Goal: Book appointment/travel/reservation

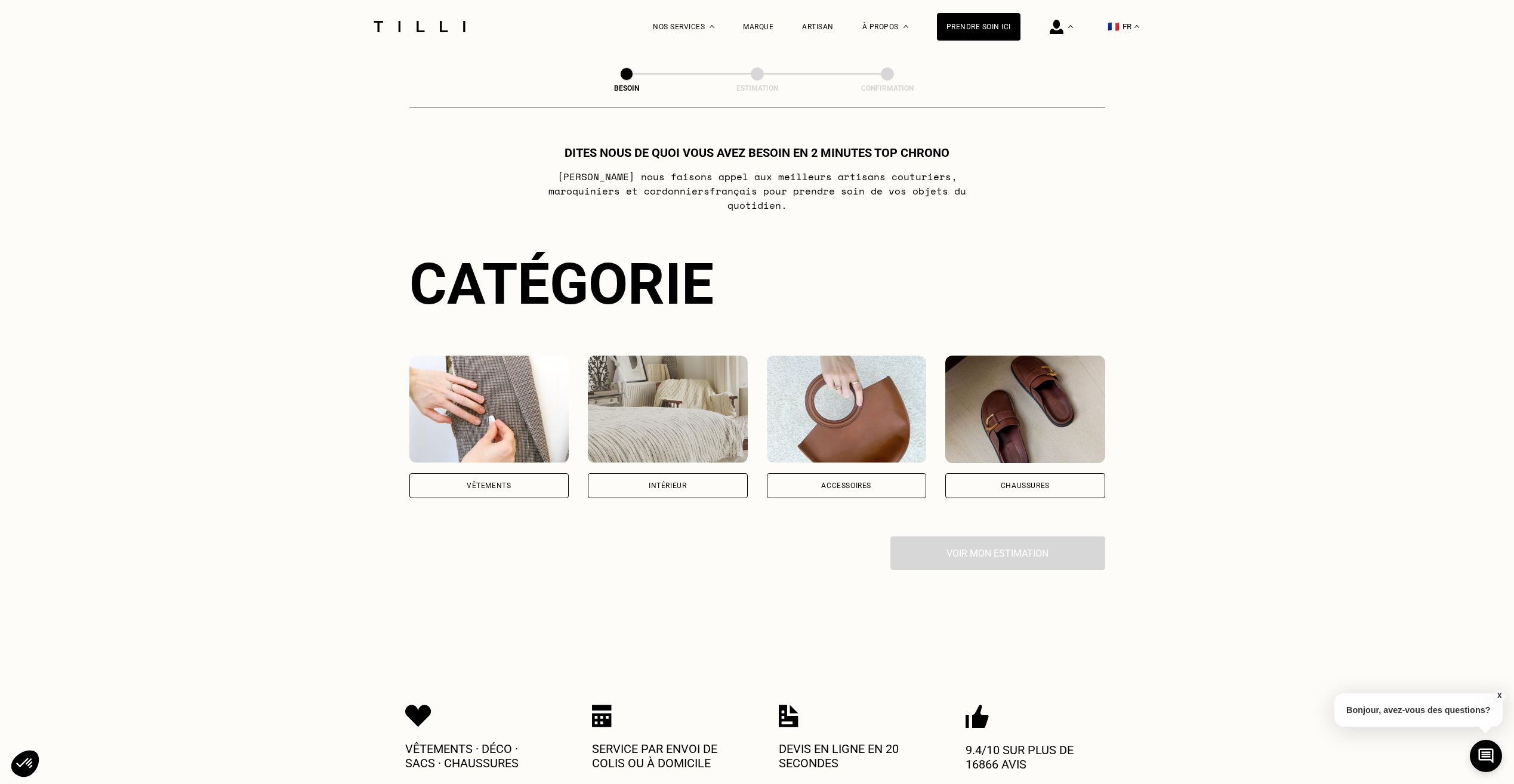
click at [494, 460] on div "Vêtements" at bounding box center [490, 427] width 160 height 143
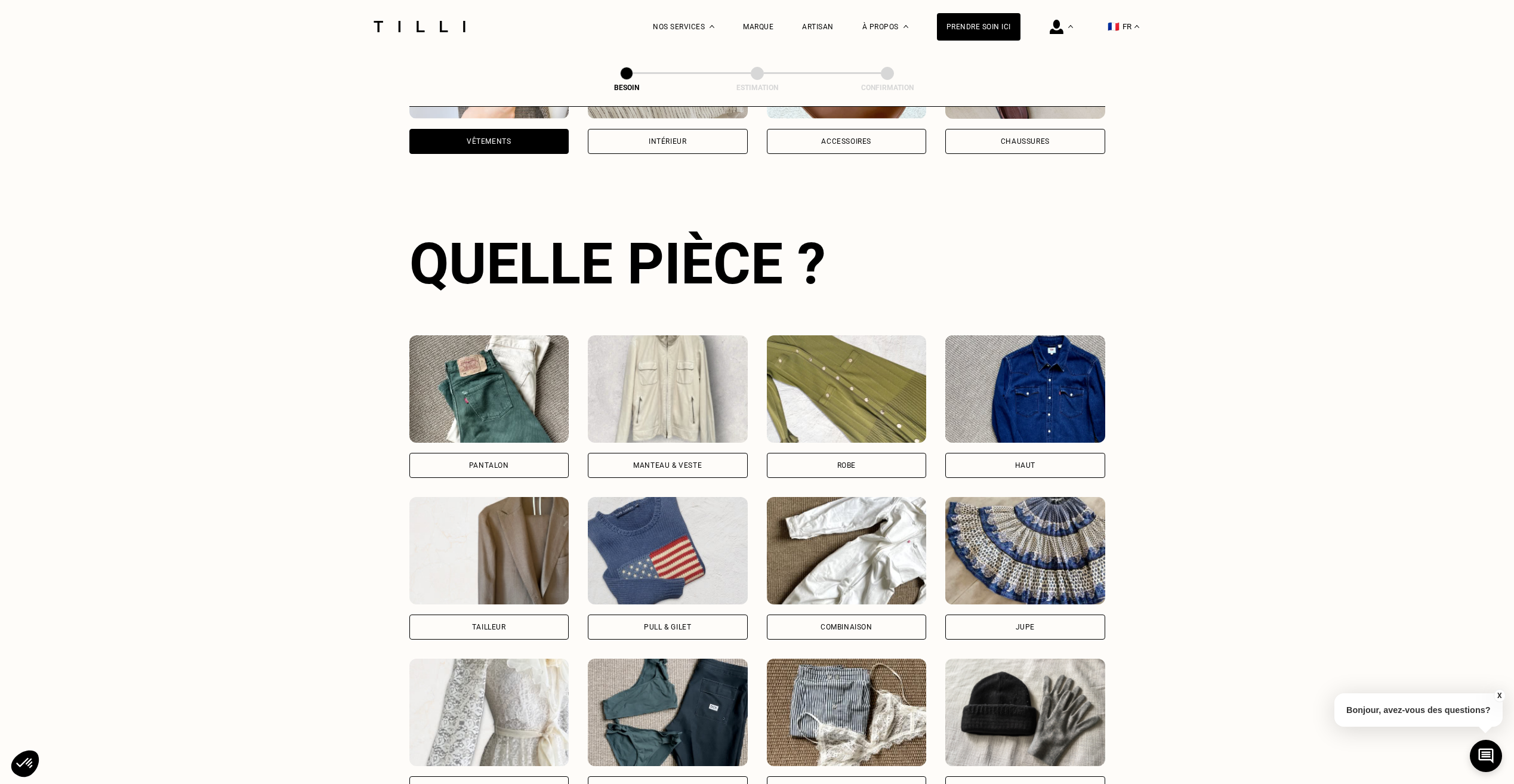
scroll to position [391, 0]
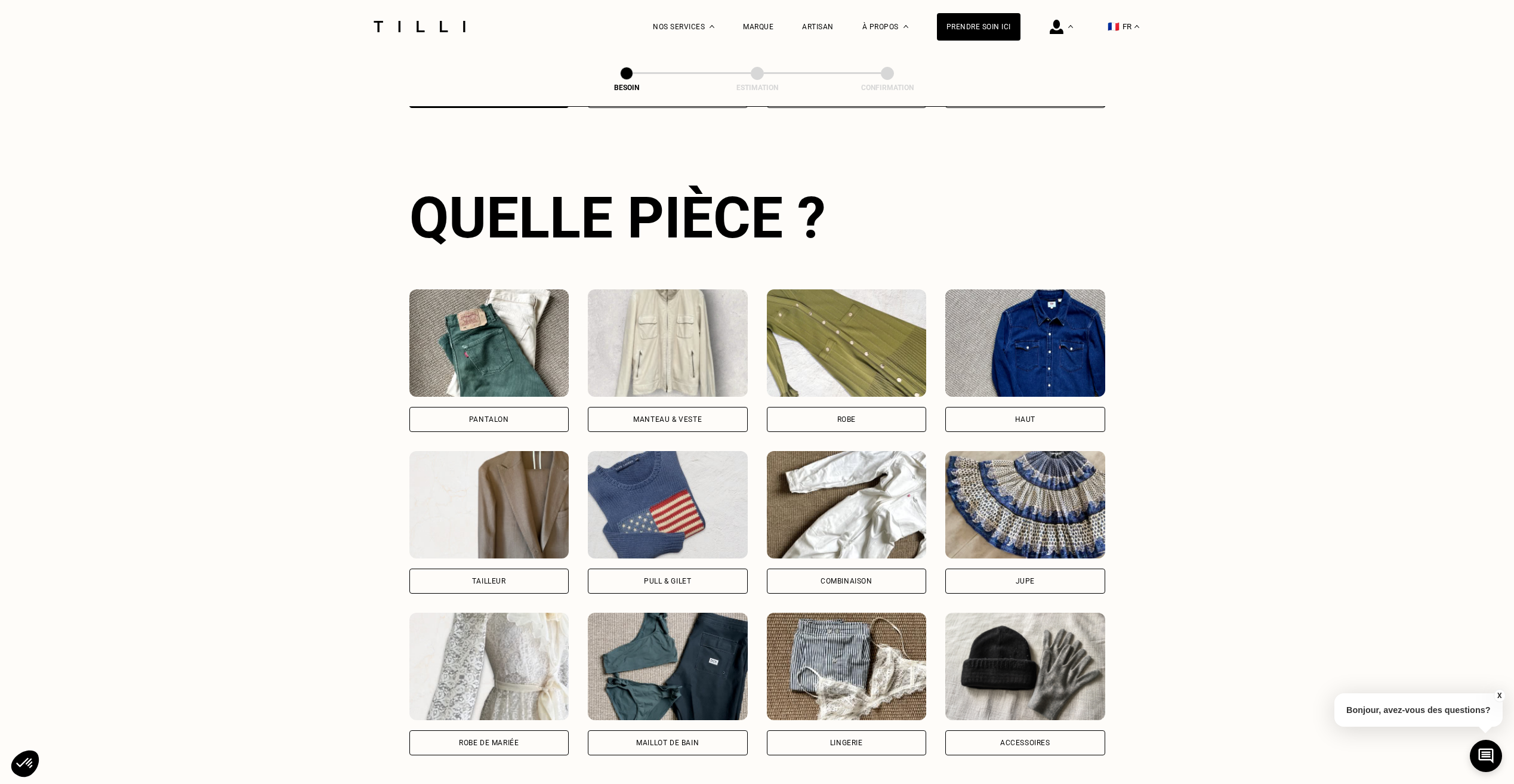
click at [852, 360] on img at bounding box center [847, 343] width 160 height 108
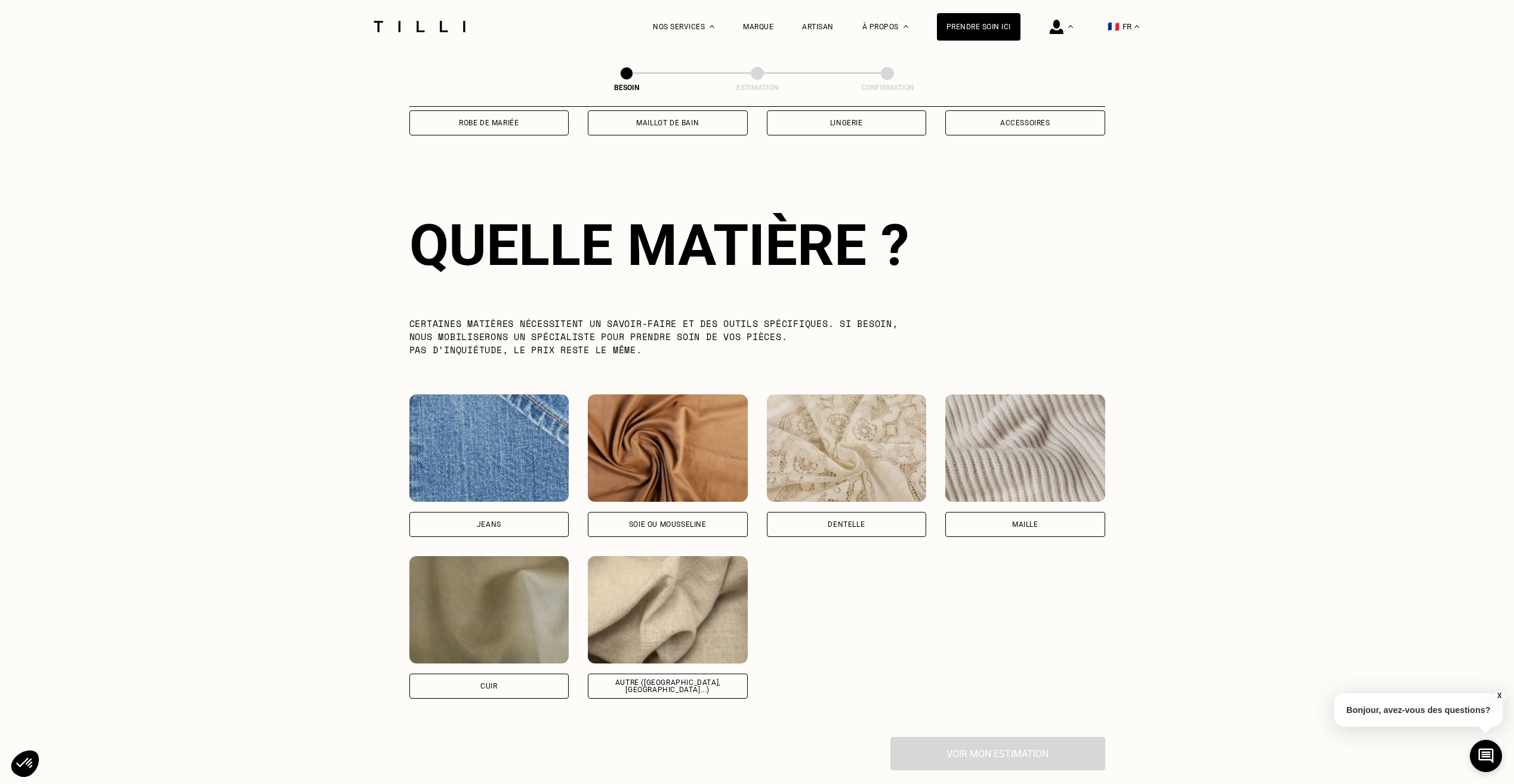
scroll to position [1039, 0]
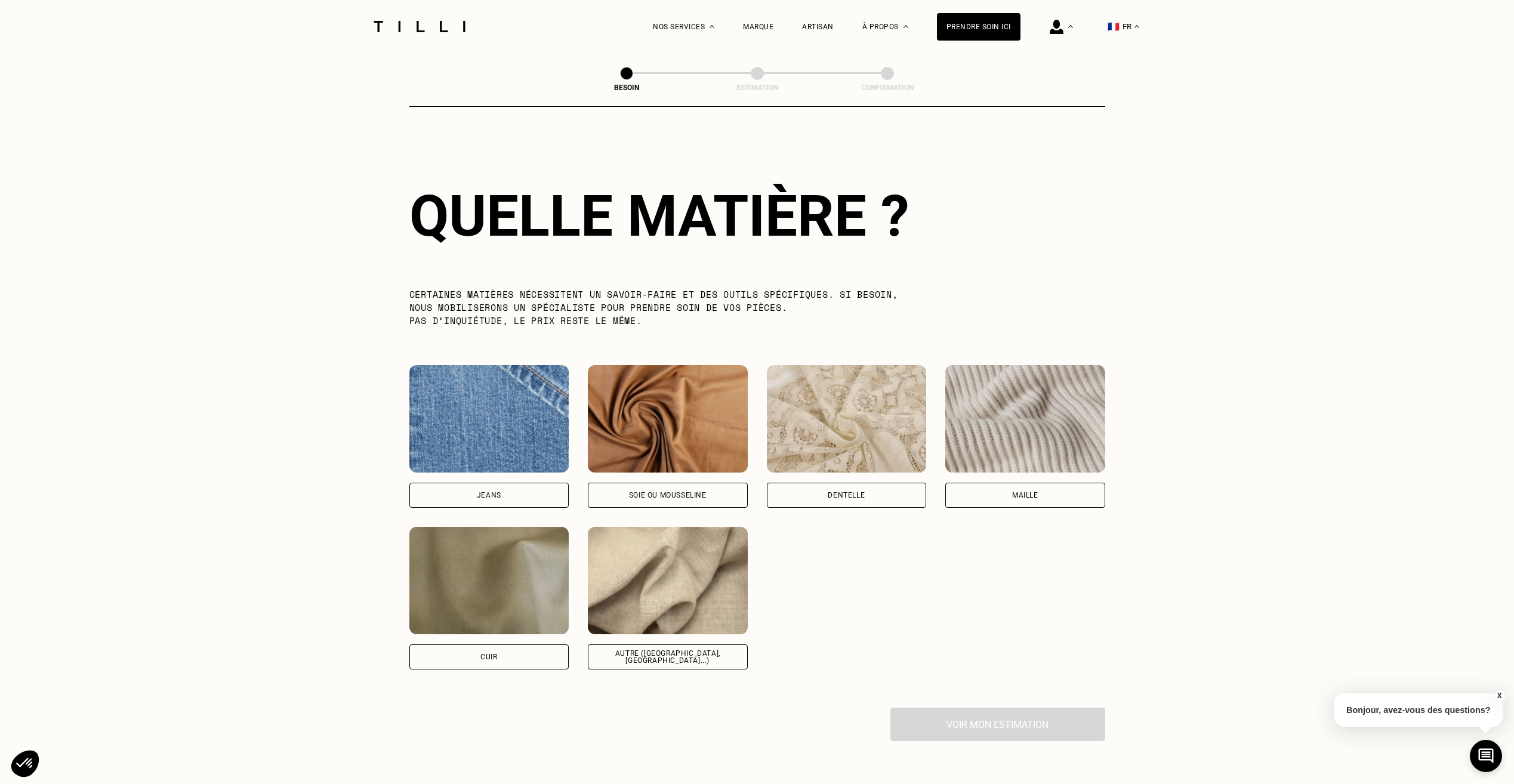
click at [1051, 412] on img at bounding box center [1025, 418] width 160 height 108
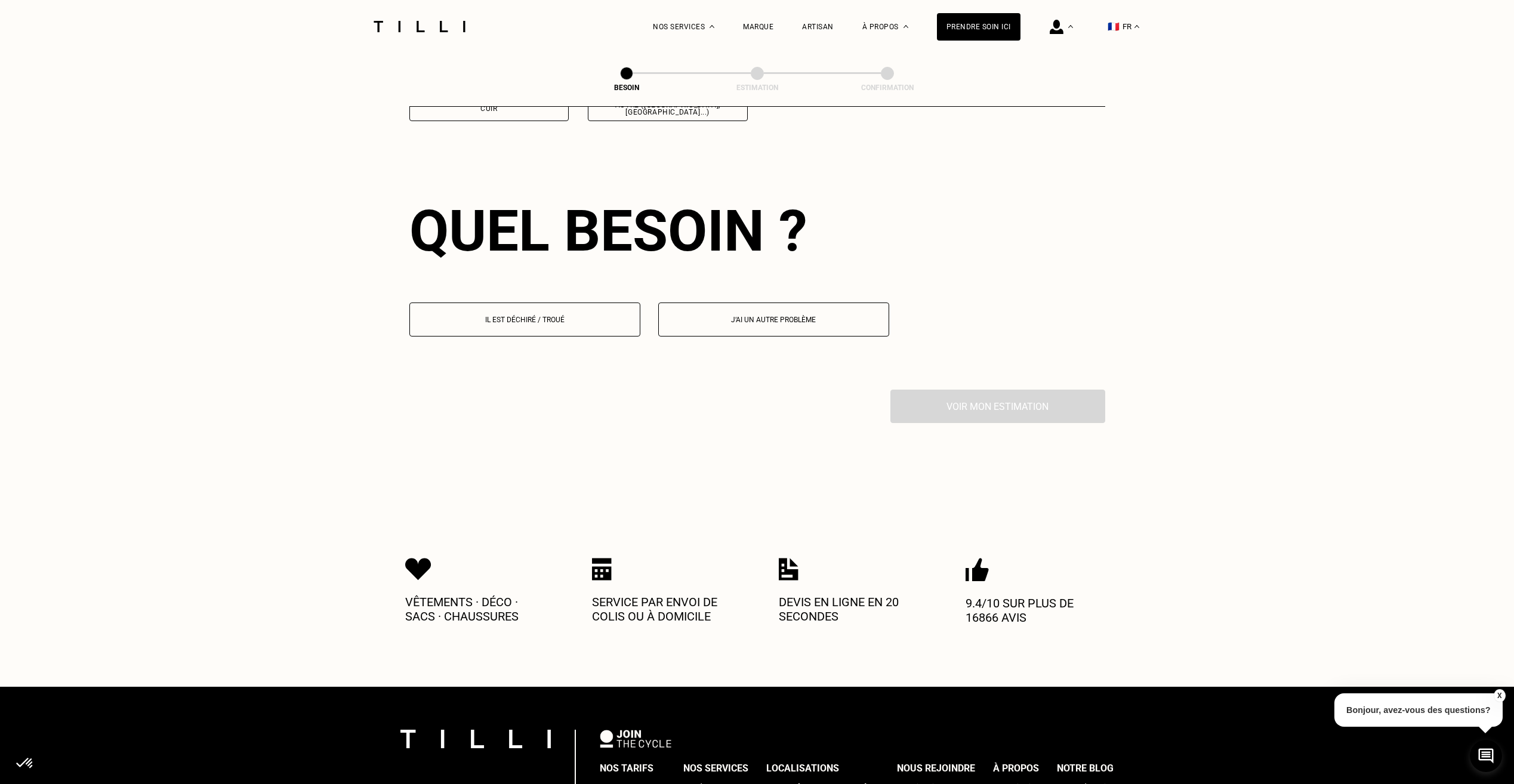
scroll to position [1604, 0]
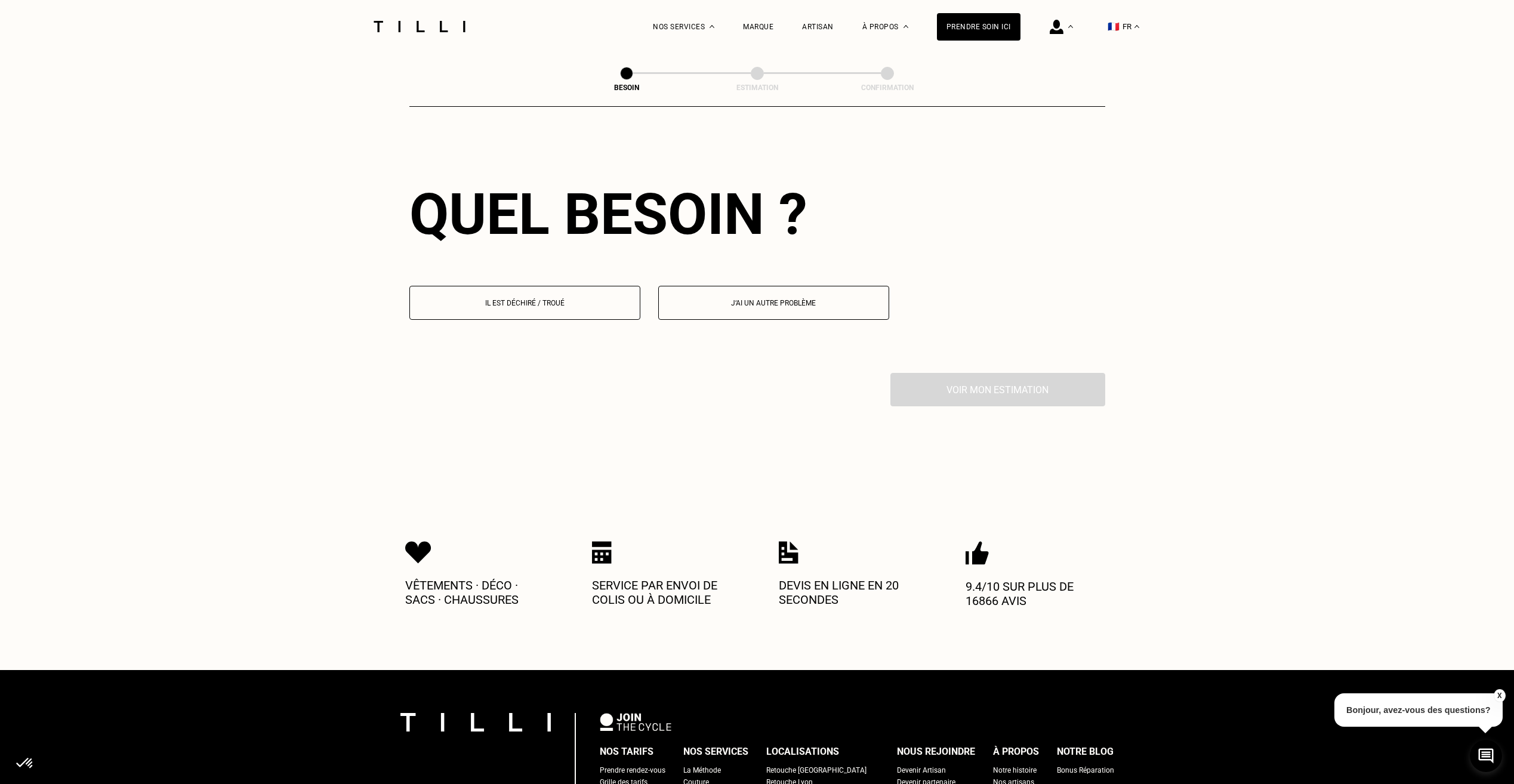
click at [771, 299] on p "J‘ai un autre problème" at bounding box center [774, 303] width 218 height 9
select select "FR"
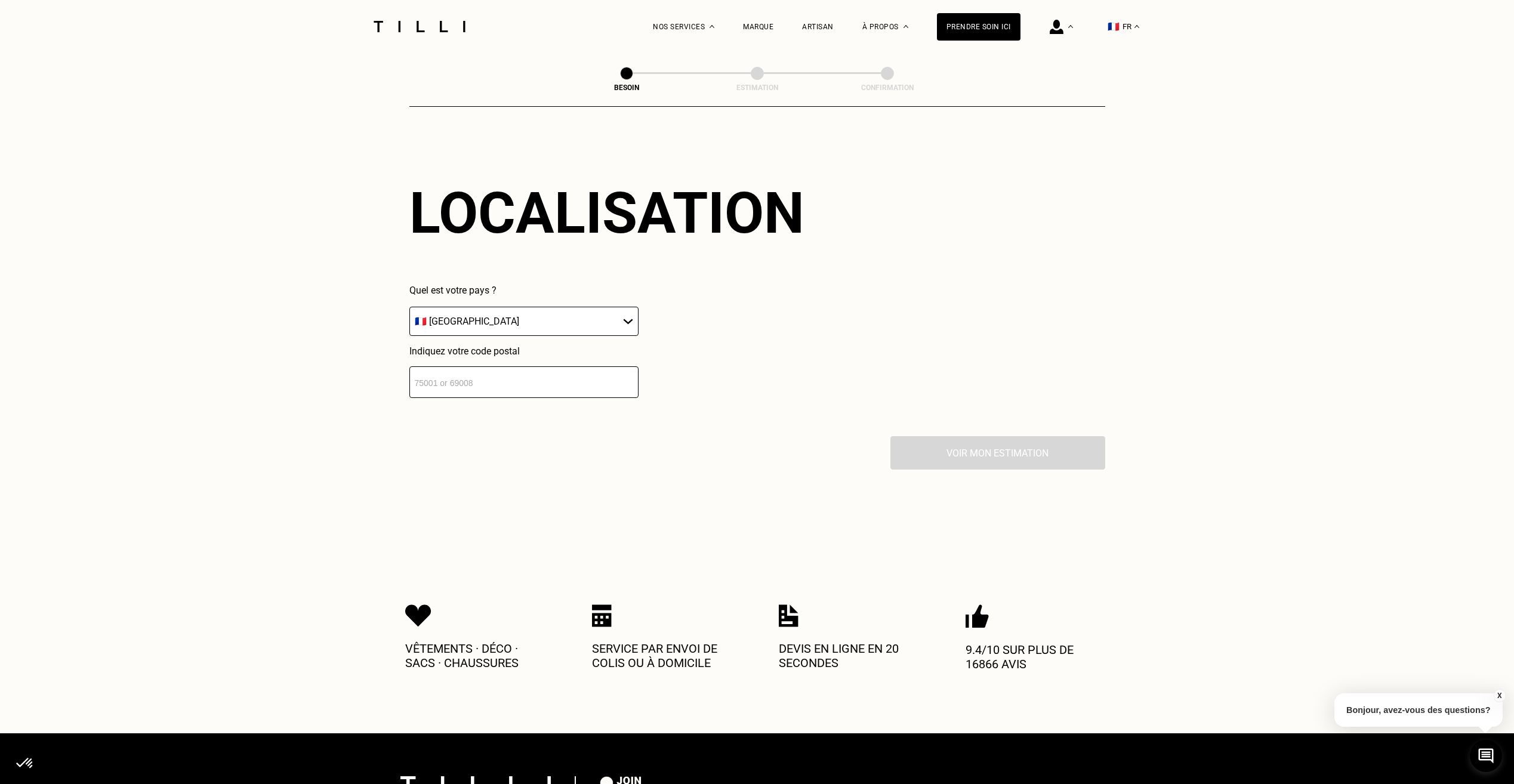
scroll to position [1837, 0]
click at [539, 372] on input "number" at bounding box center [524, 381] width 229 height 31
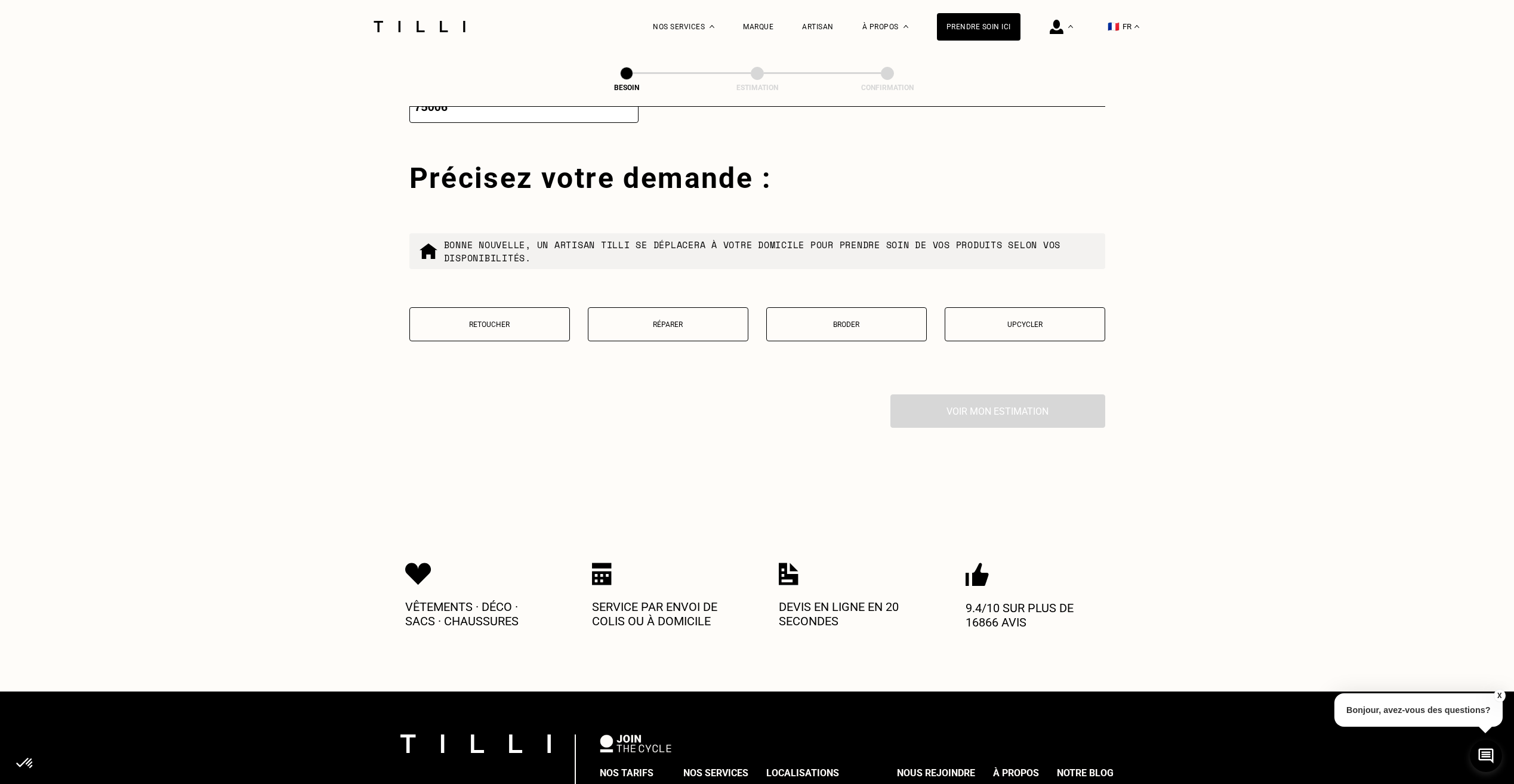
scroll to position [2133, 0]
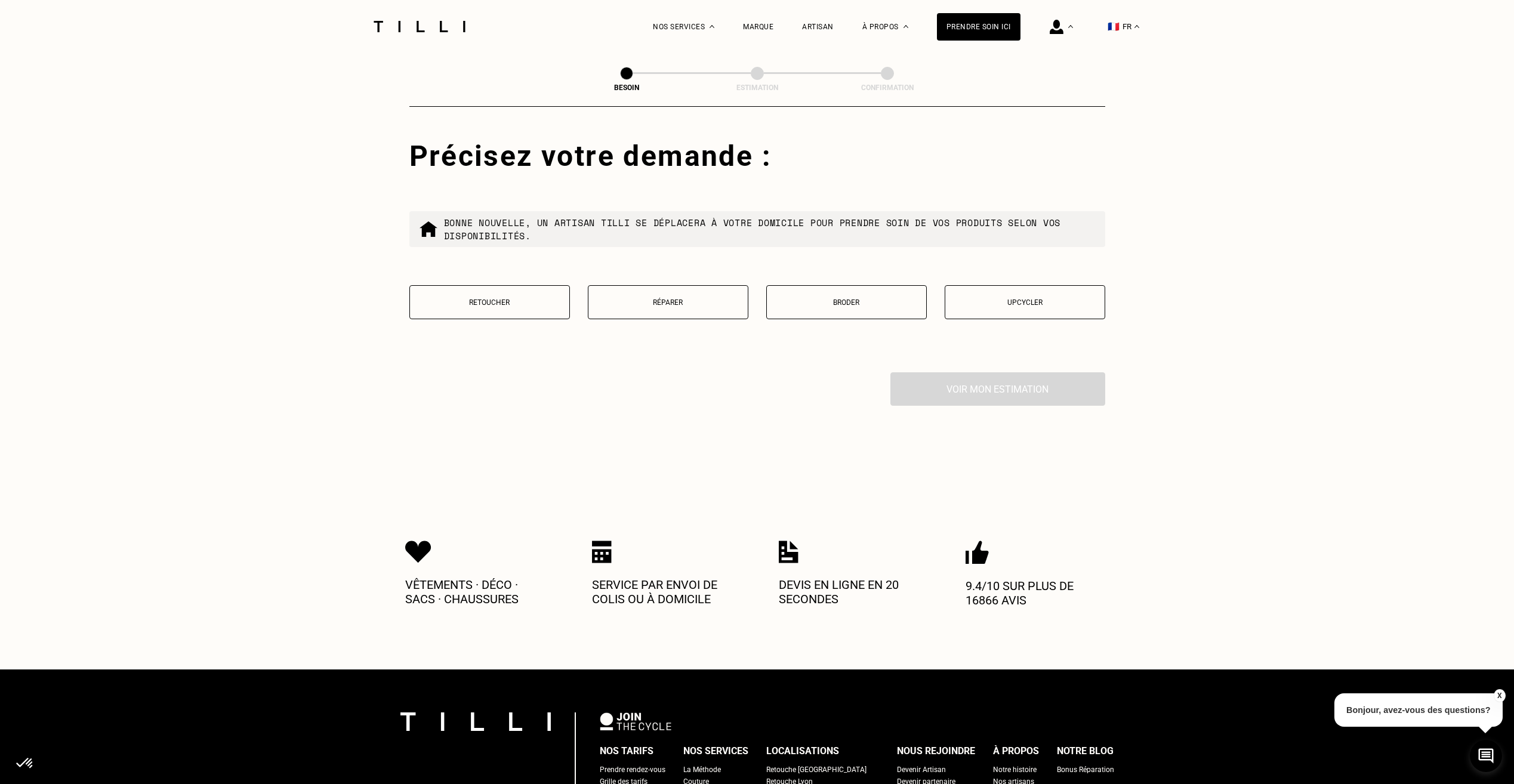
type input "75006"
click at [519, 285] on button "Retoucher" at bounding box center [490, 302] width 160 height 34
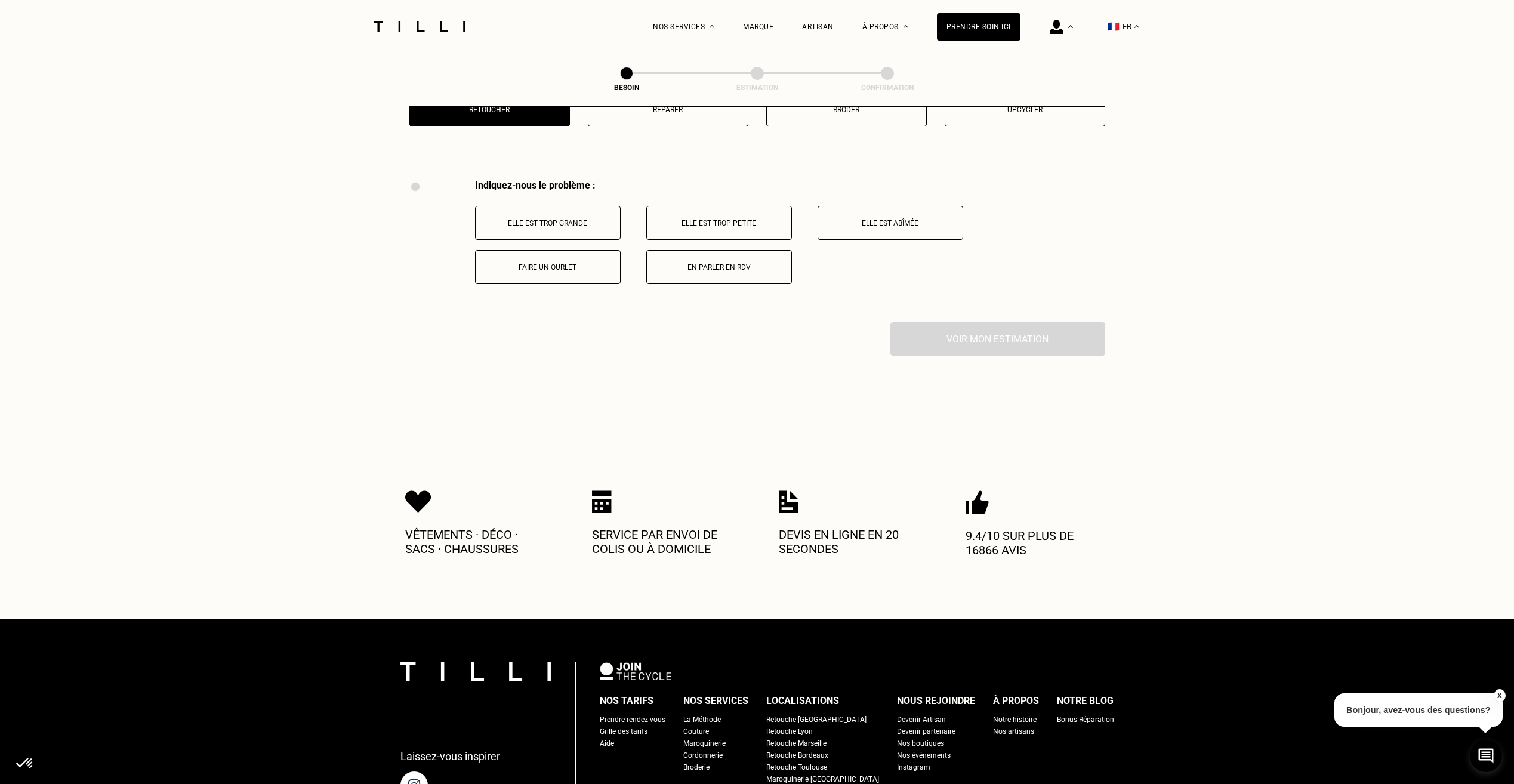
scroll to position [2366, 0]
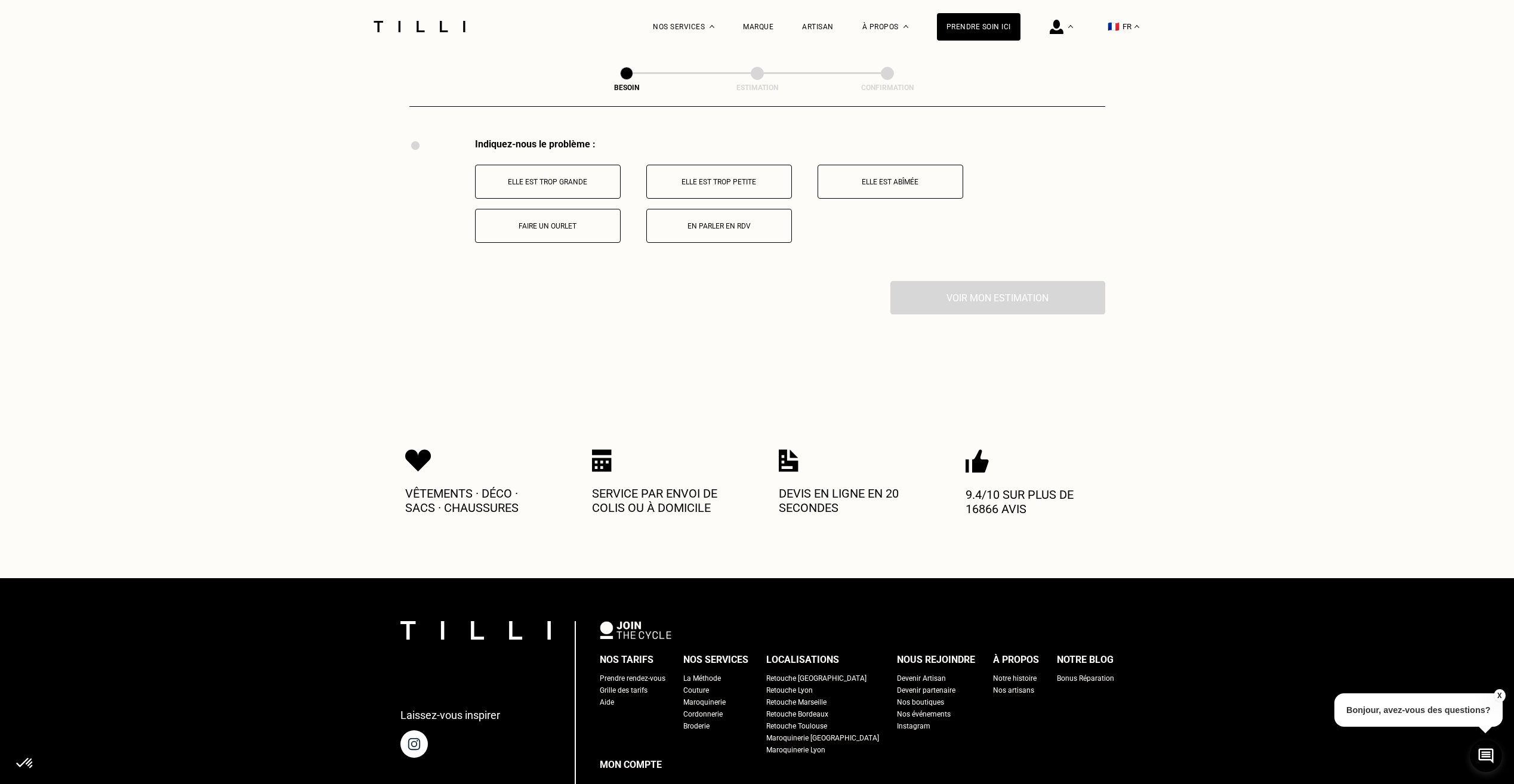
click at [558, 222] on p "Faire un ourlet" at bounding box center [547, 226] width 132 height 9
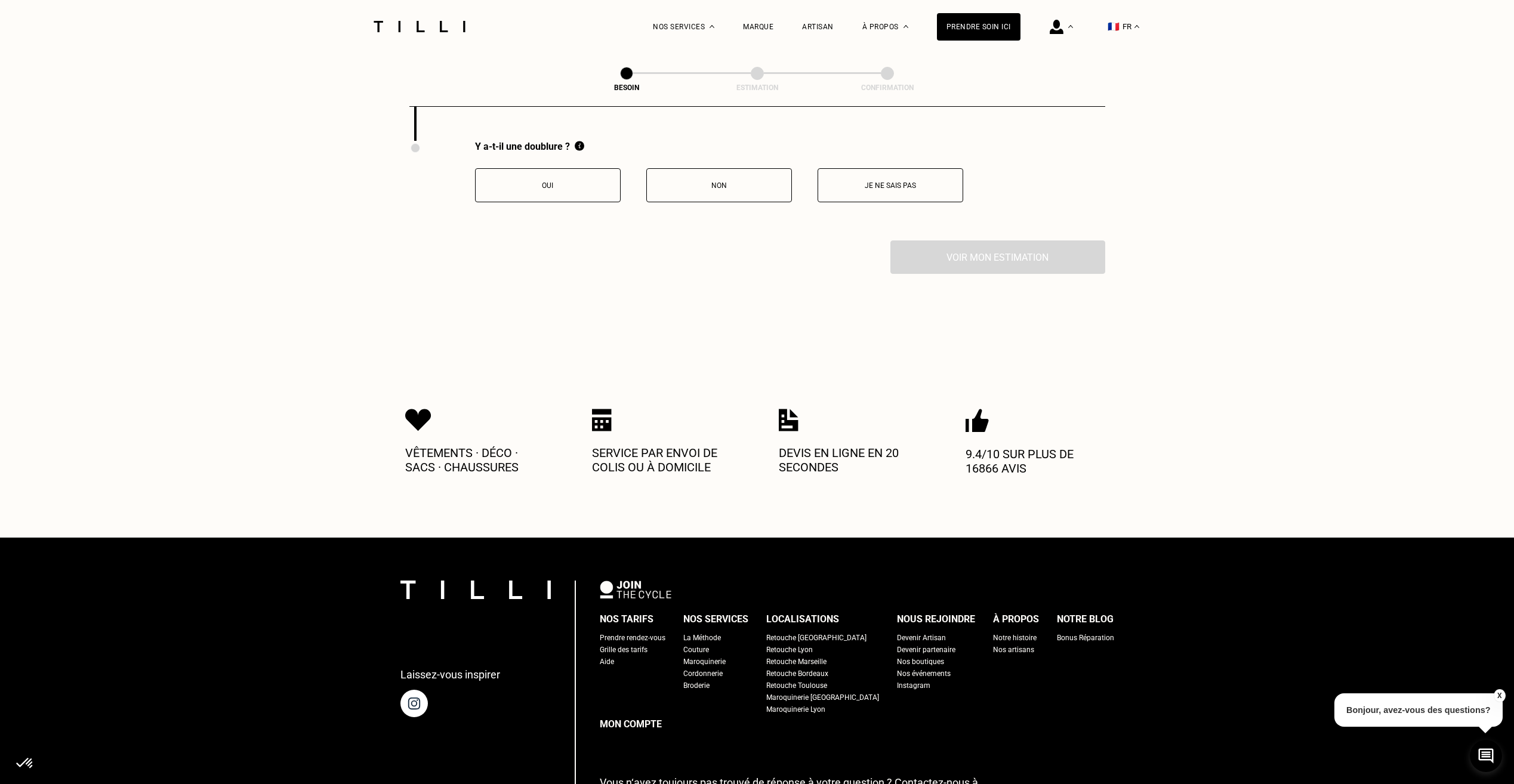
scroll to position [2509, 0]
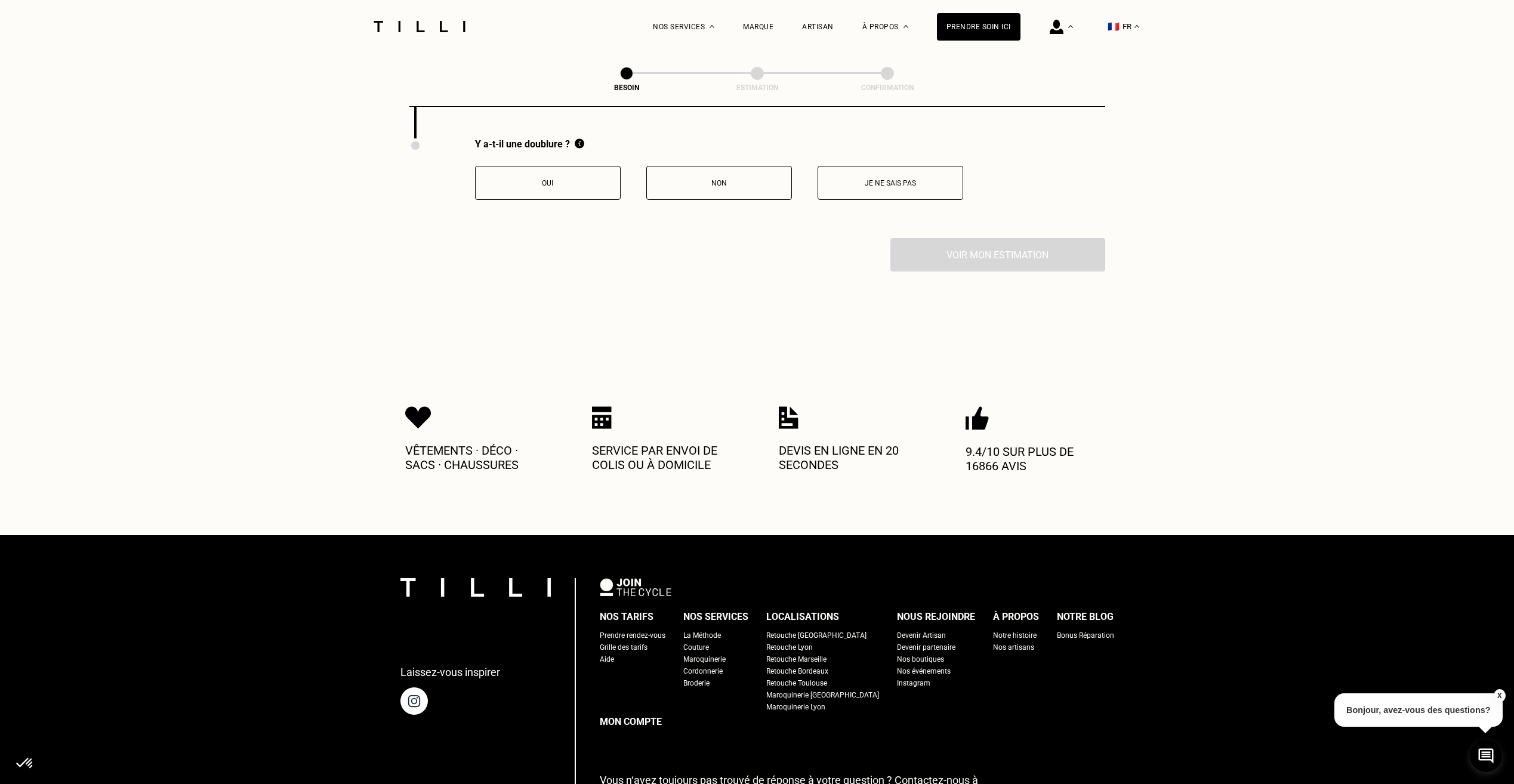
click at [767, 179] on p "Non" at bounding box center [718, 183] width 132 height 9
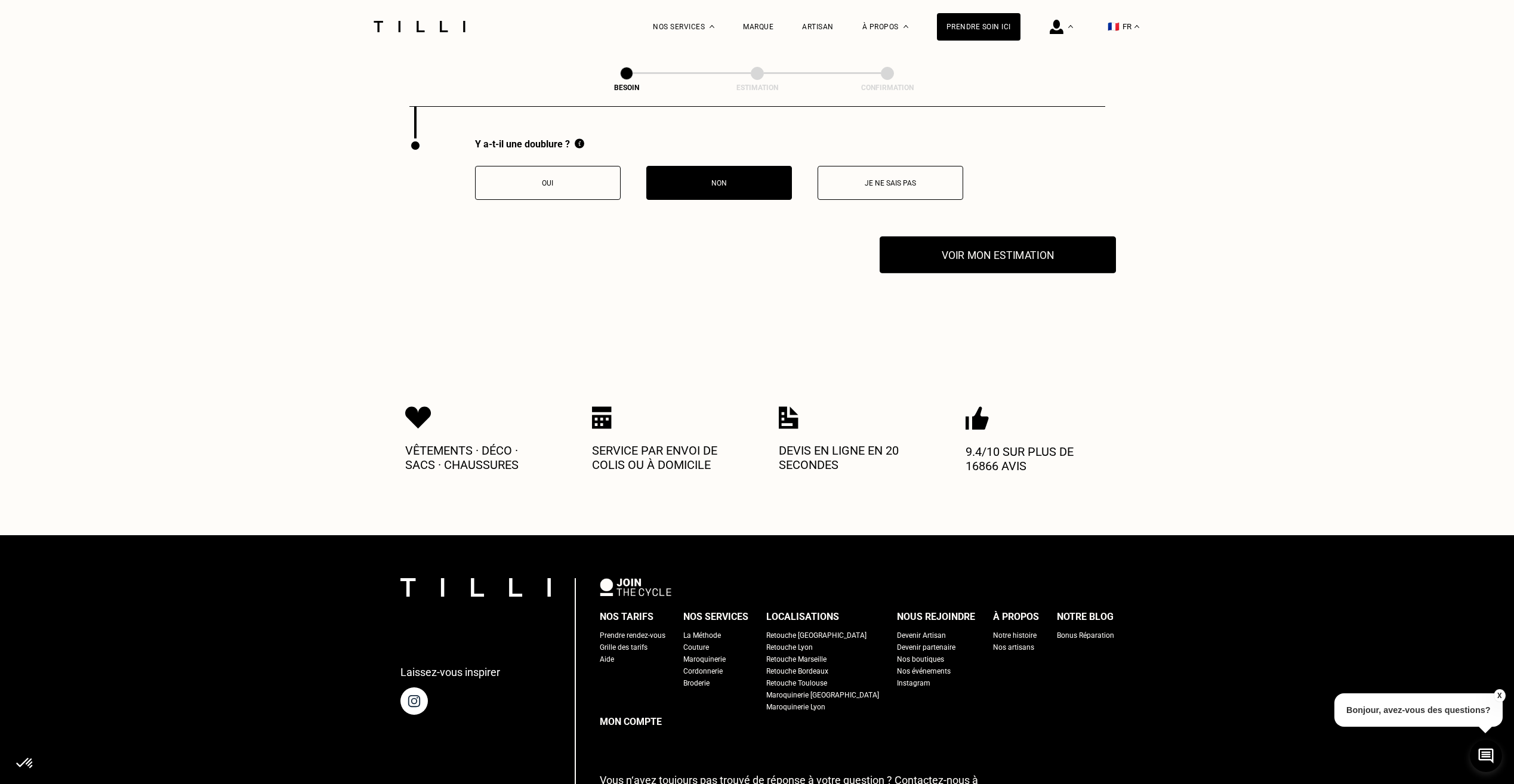
click at [972, 251] on button "Voir mon estimation" at bounding box center [998, 254] width 236 height 37
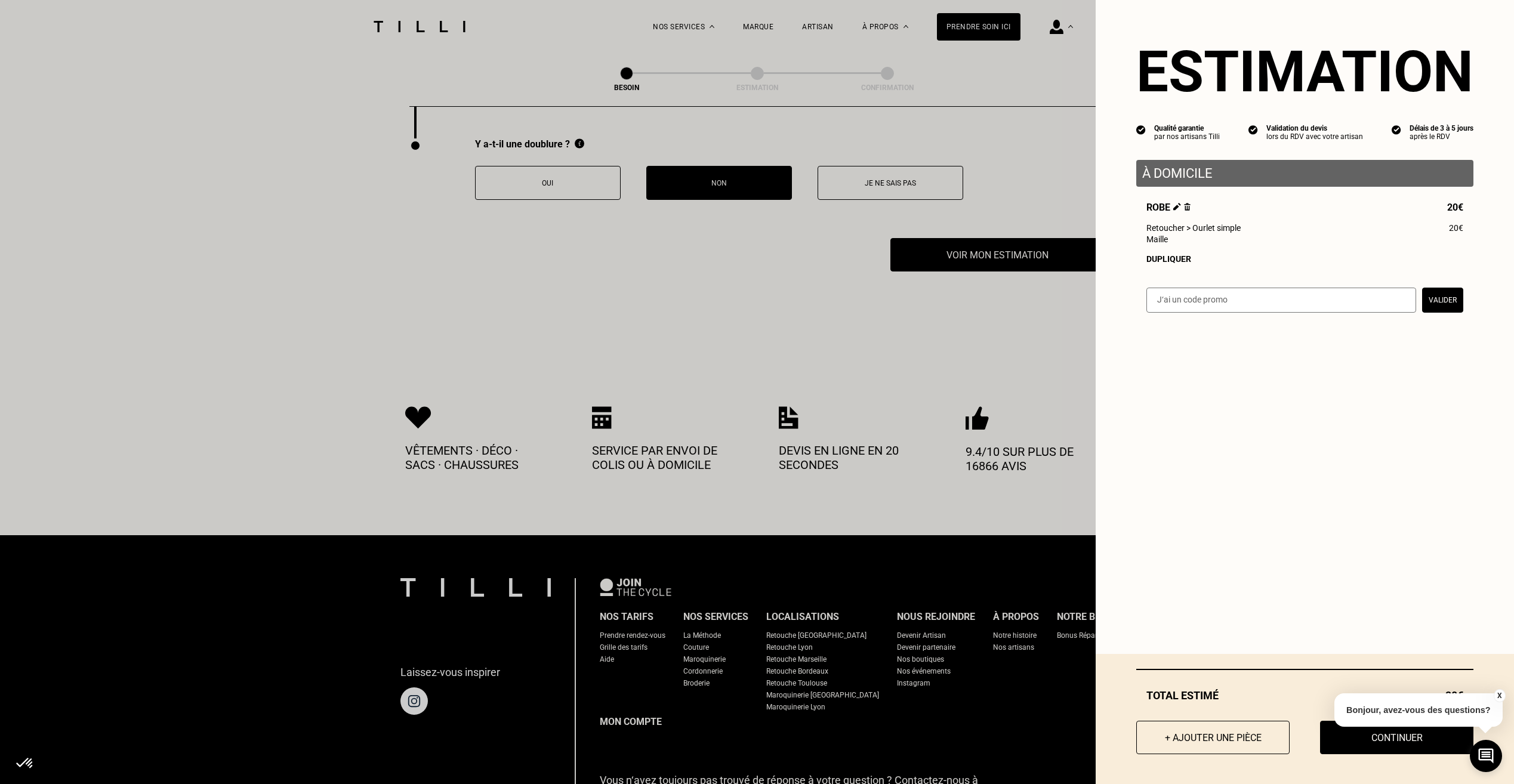
click at [1163, 261] on div "Dupliquer" at bounding box center [1304, 259] width 317 height 10
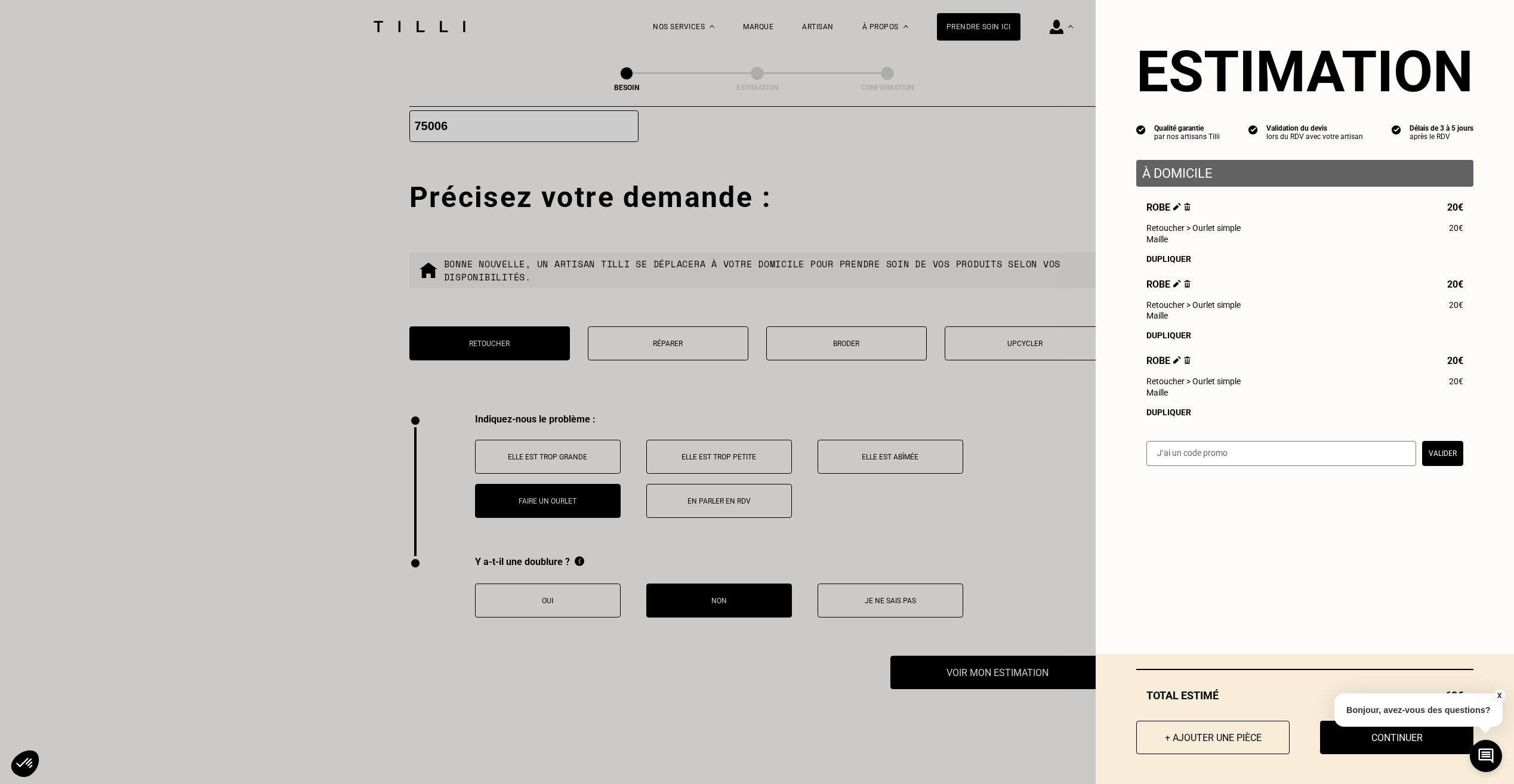
scroll to position [1794, 0]
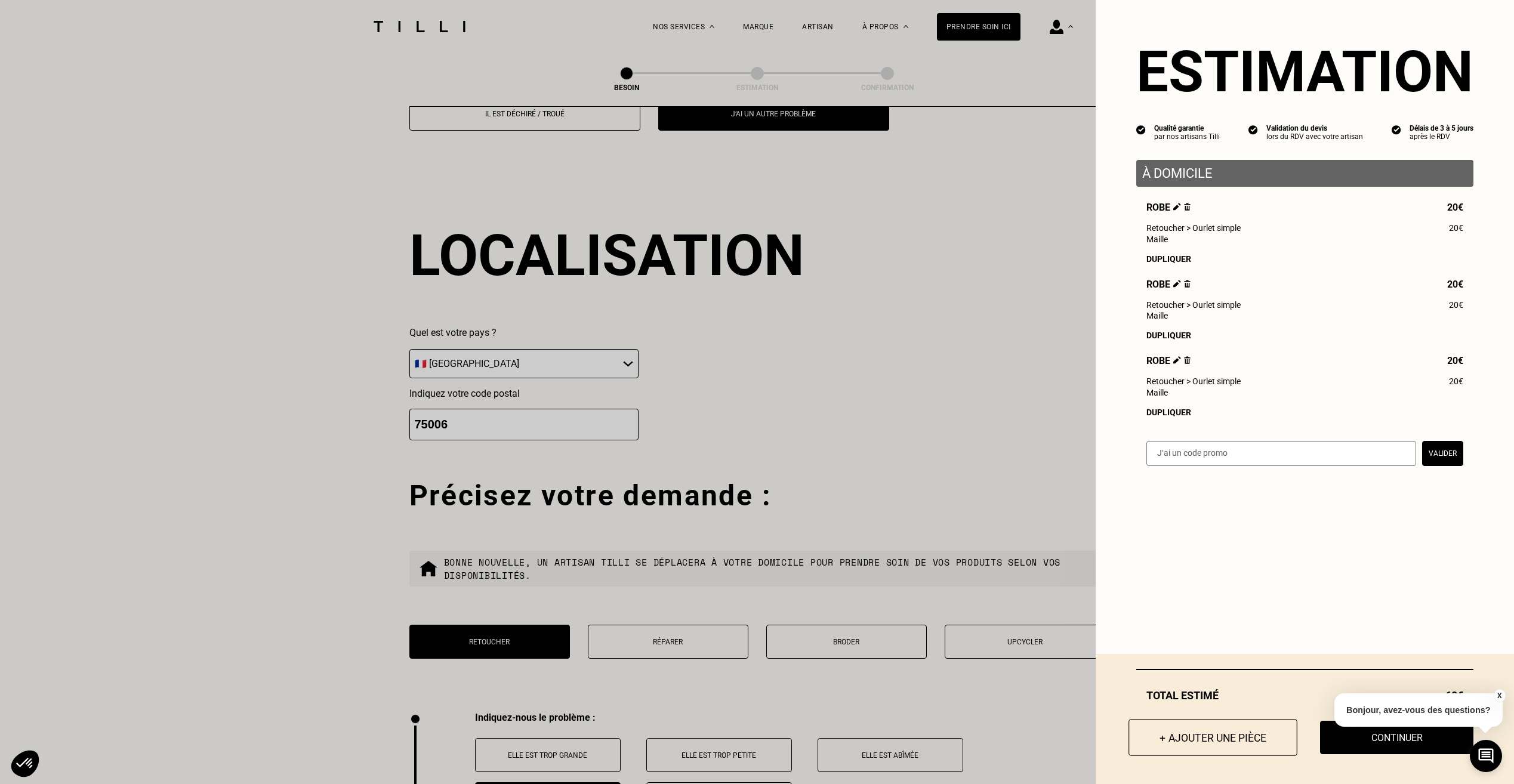
click at [1163, 732] on button "+ Ajouter une pièce" at bounding box center [1212, 737] width 169 height 37
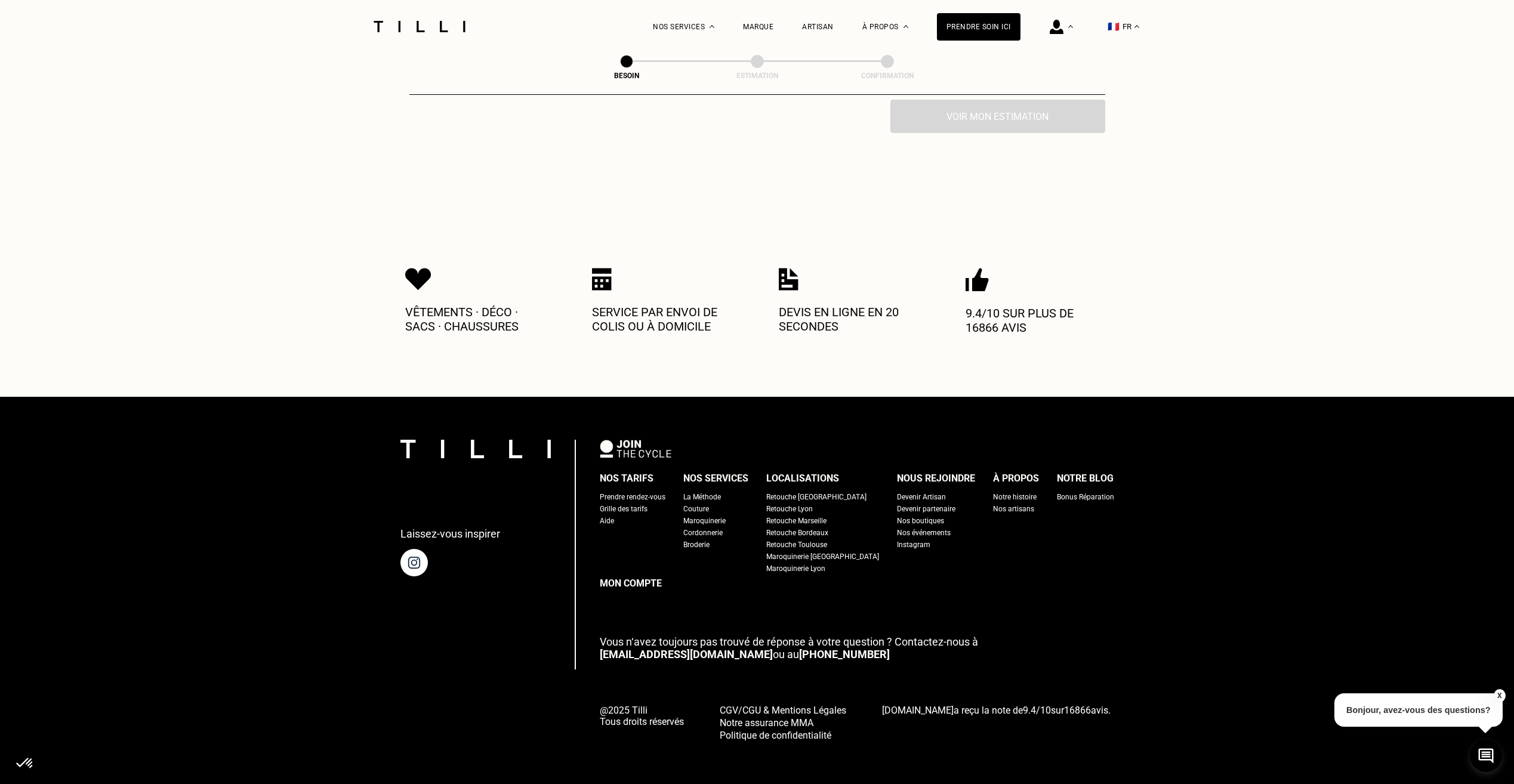
scroll to position [0, 0]
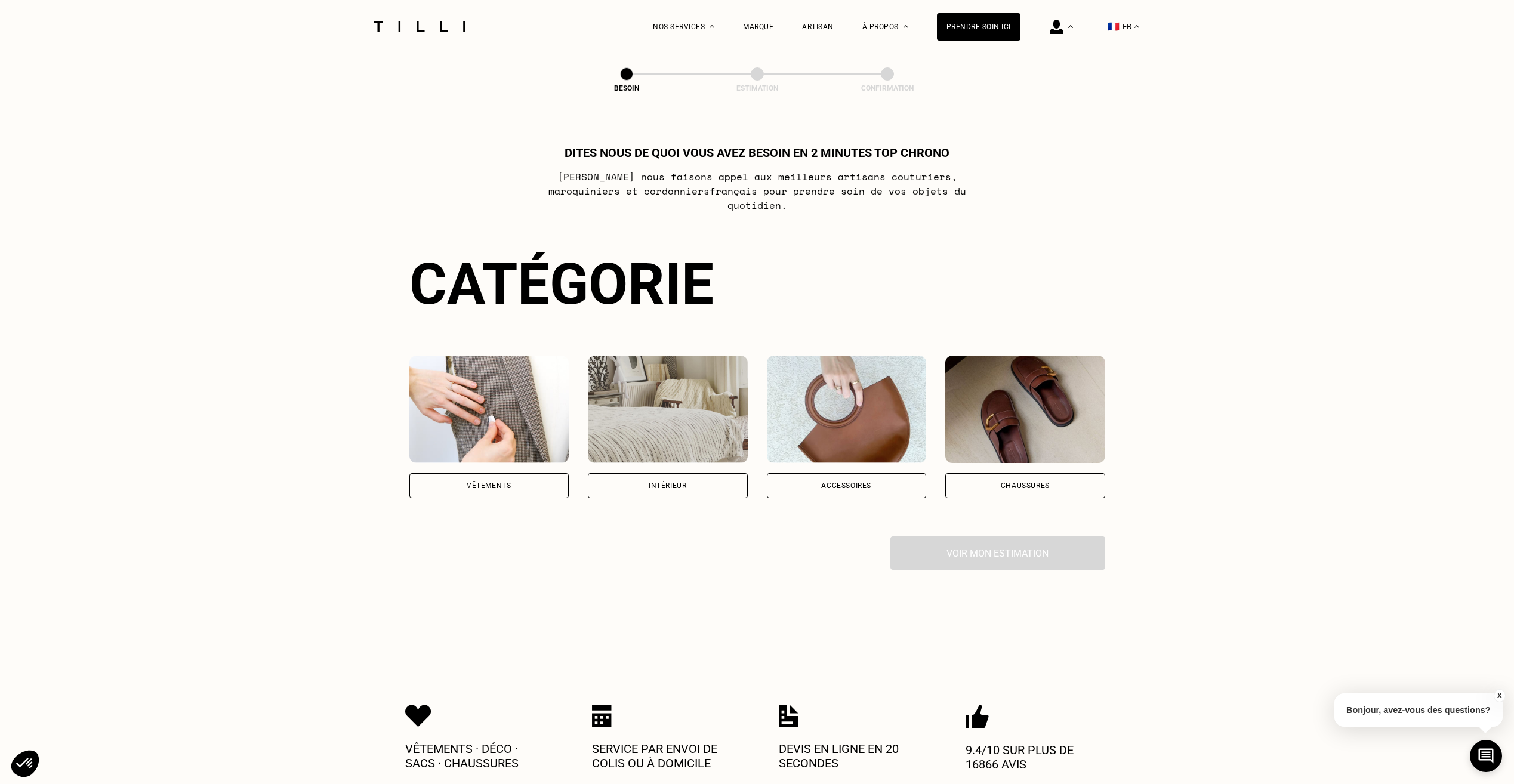
click at [478, 426] on img at bounding box center [490, 409] width 160 height 108
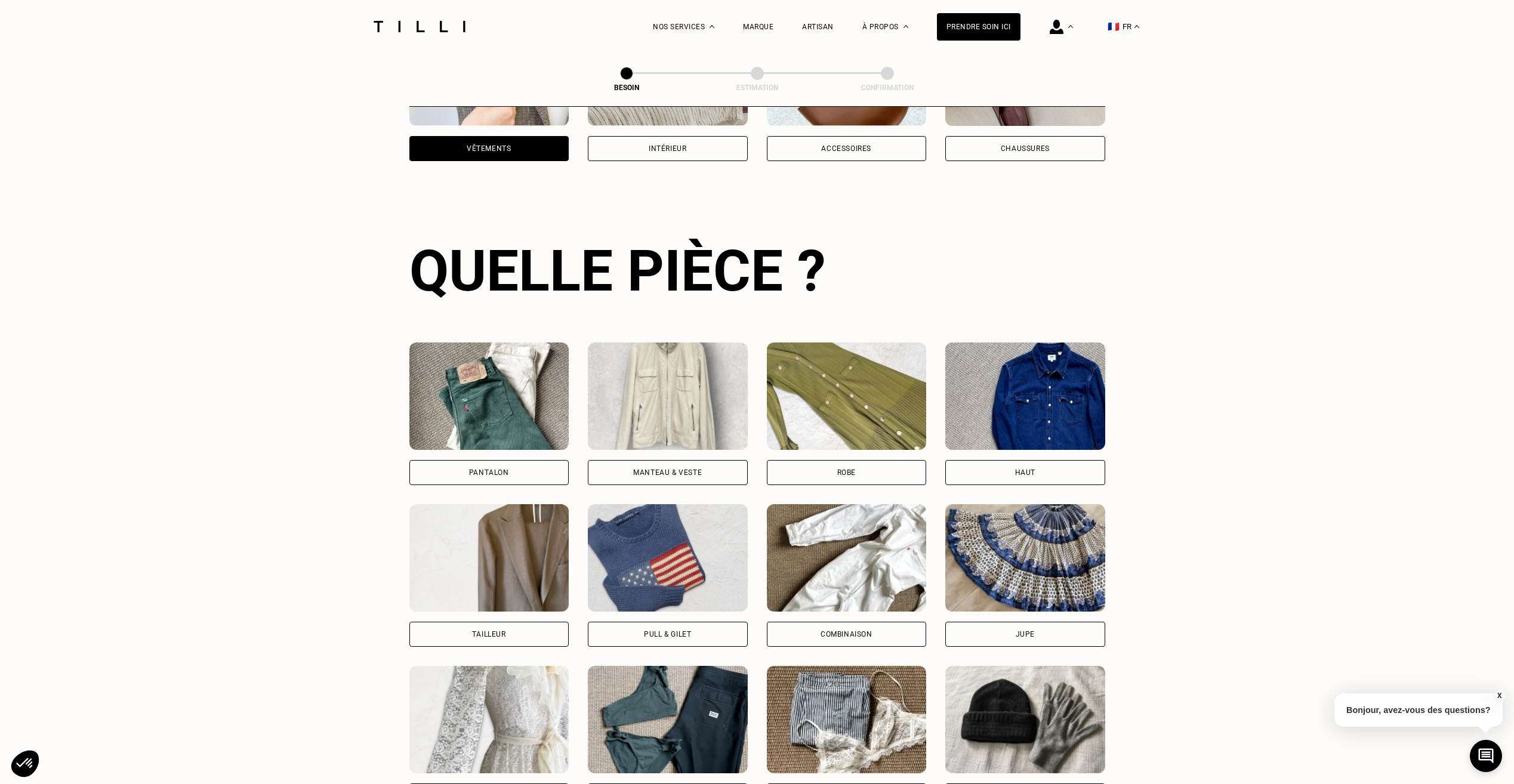
scroll to position [391, 0]
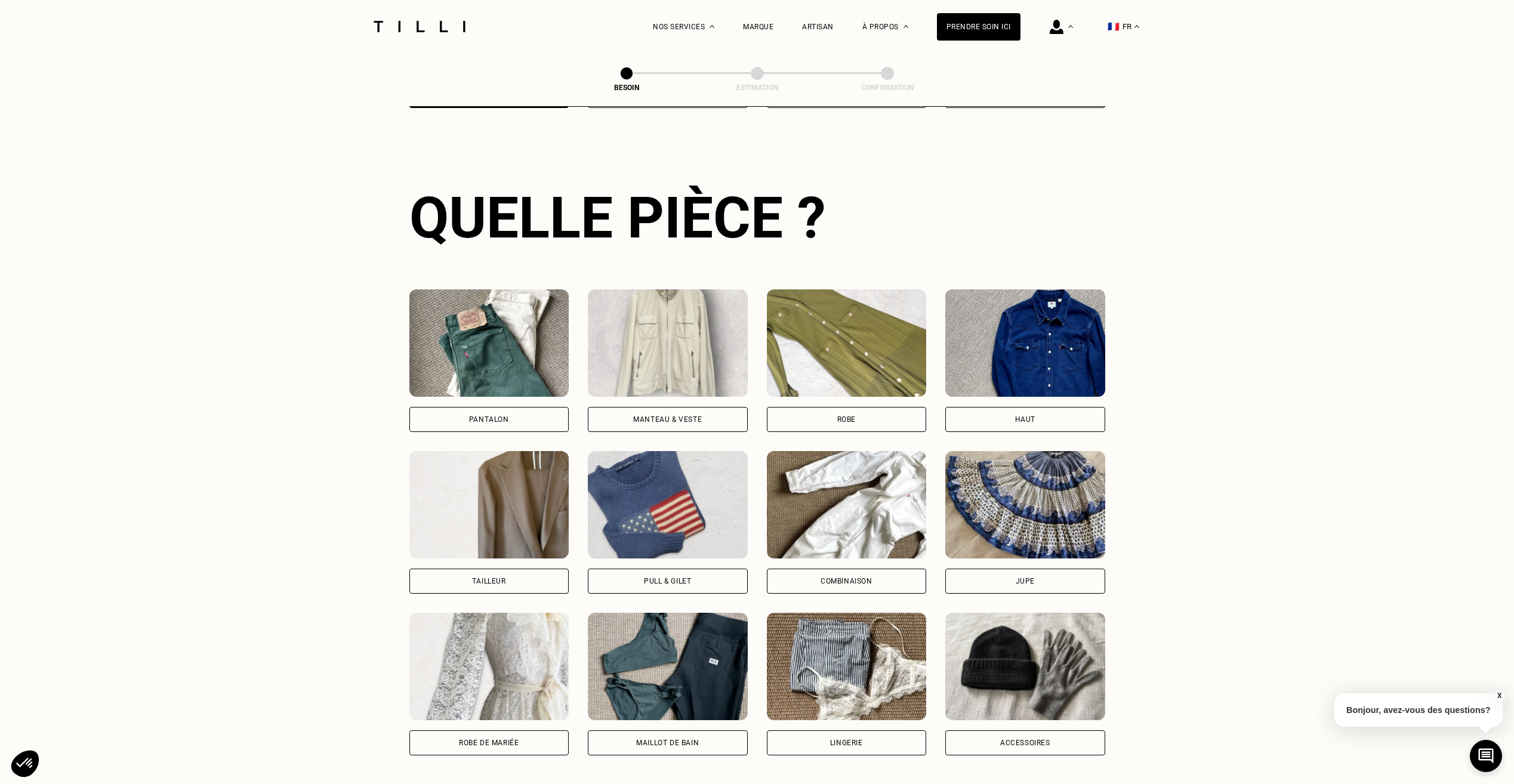
click at [1034, 511] on img at bounding box center [1025, 504] width 160 height 108
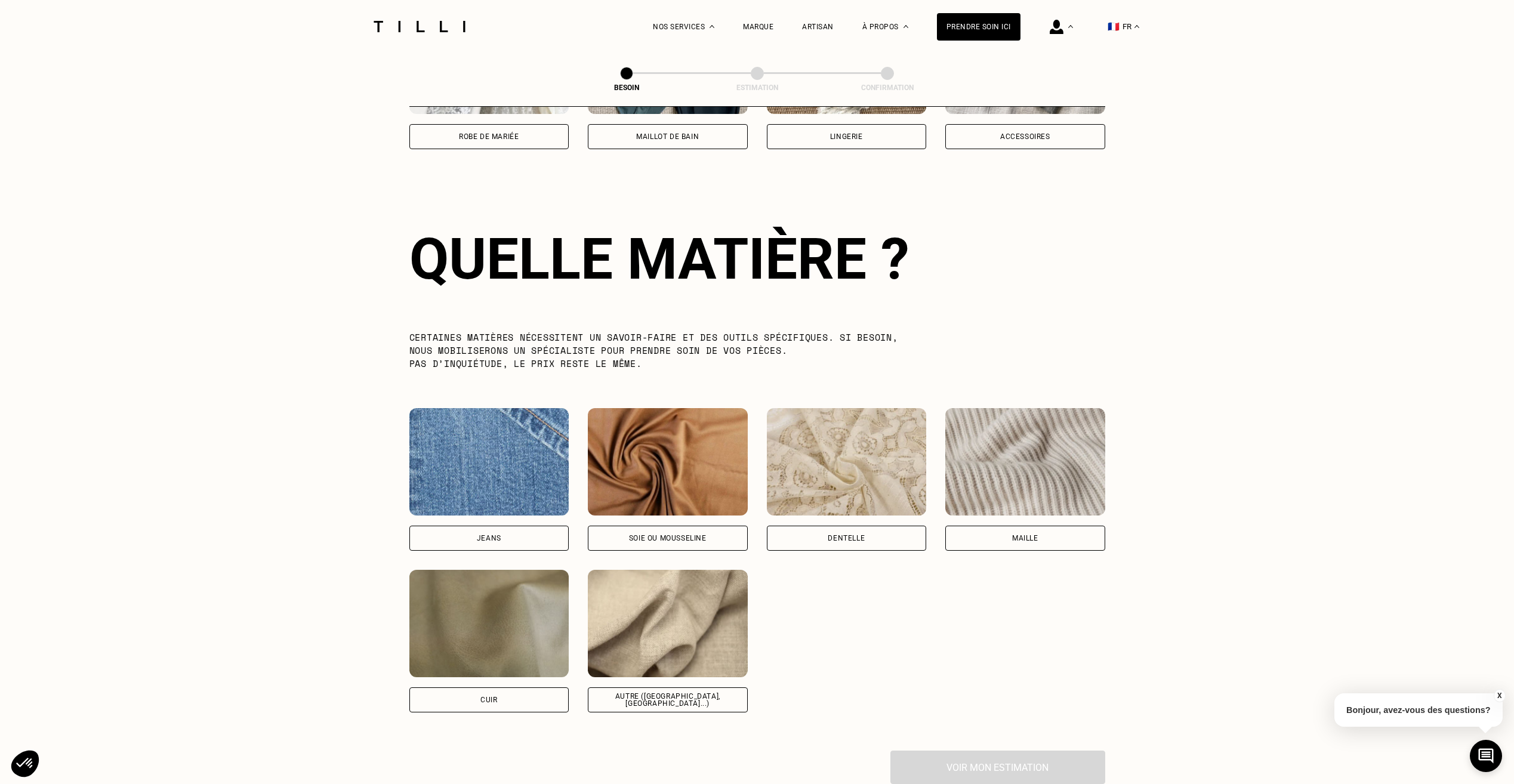
scroll to position [1039, 0]
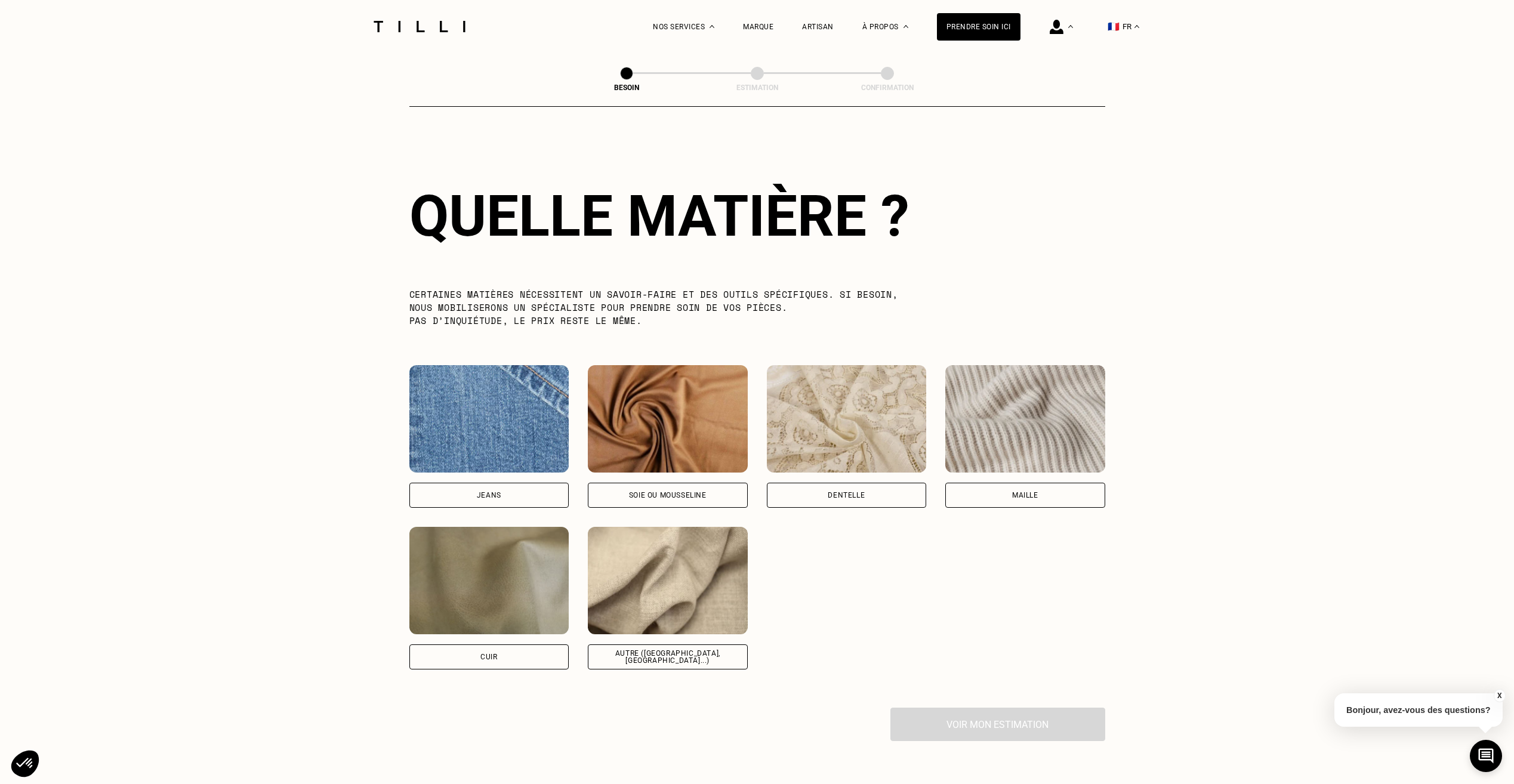
click at [1086, 440] on img at bounding box center [1025, 418] width 160 height 108
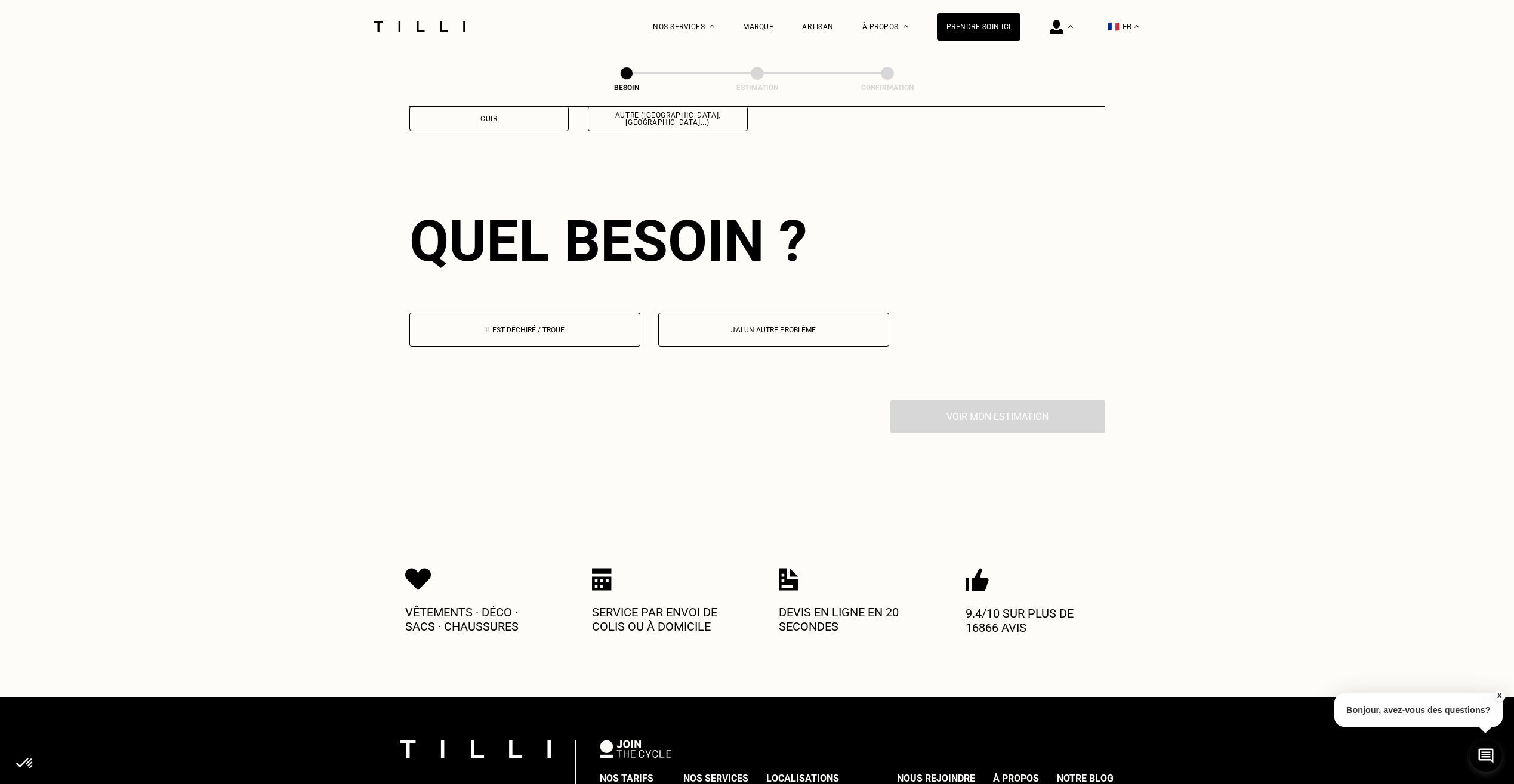
scroll to position [1604, 0]
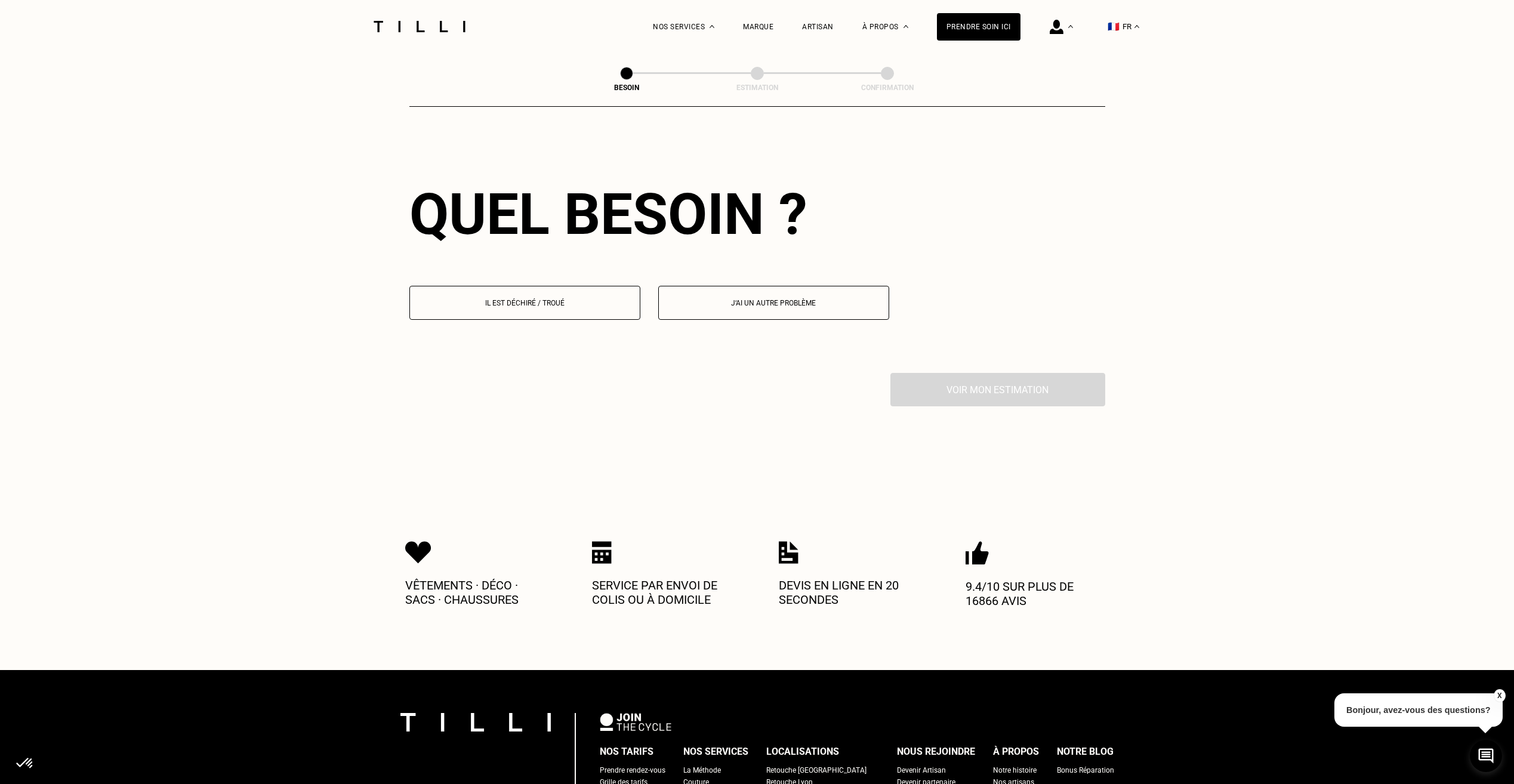
click at [734, 305] on button "J‘ai un autre problème" at bounding box center [774, 303] width 231 height 34
select select "FR"
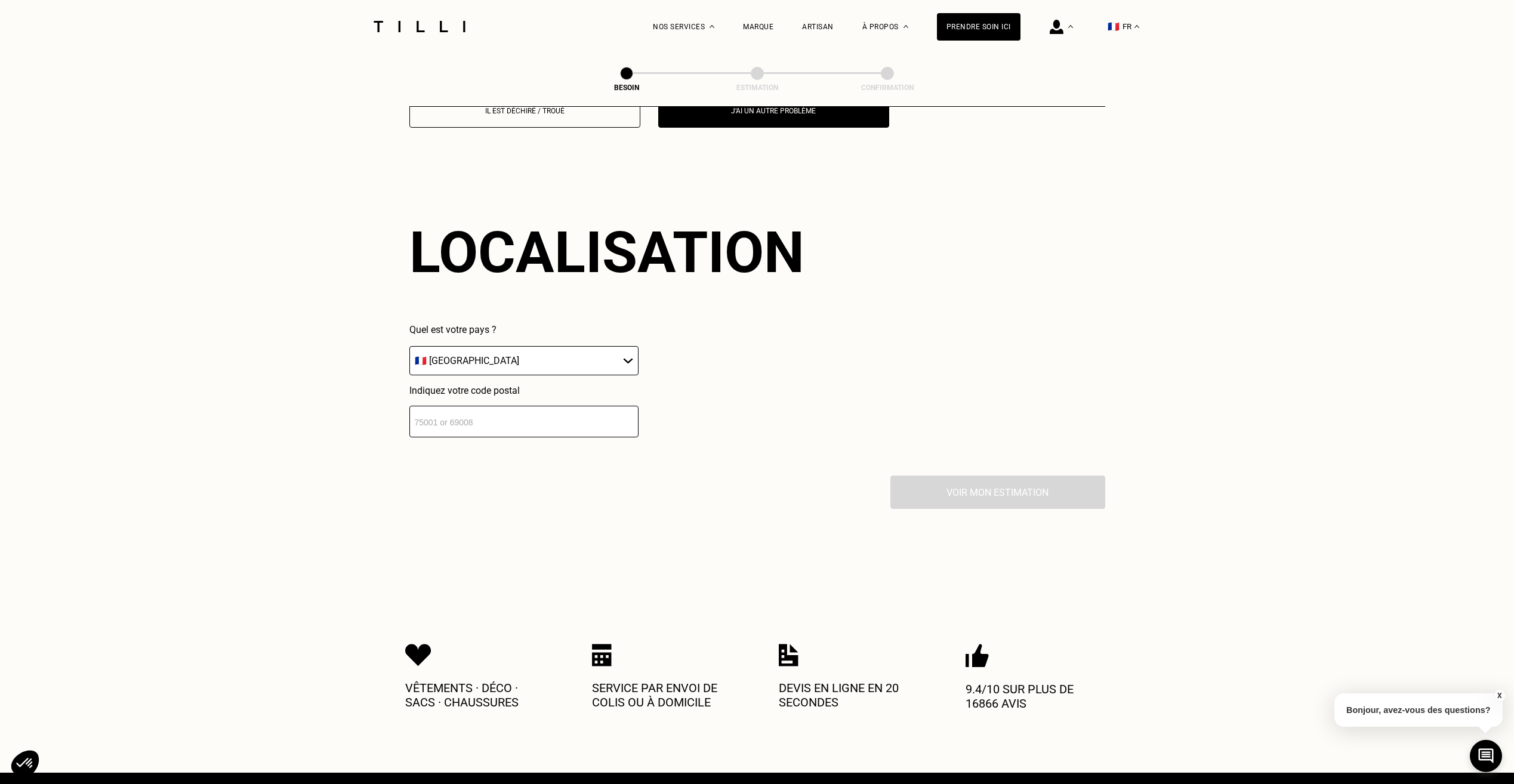
scroll to position [1837, 0]
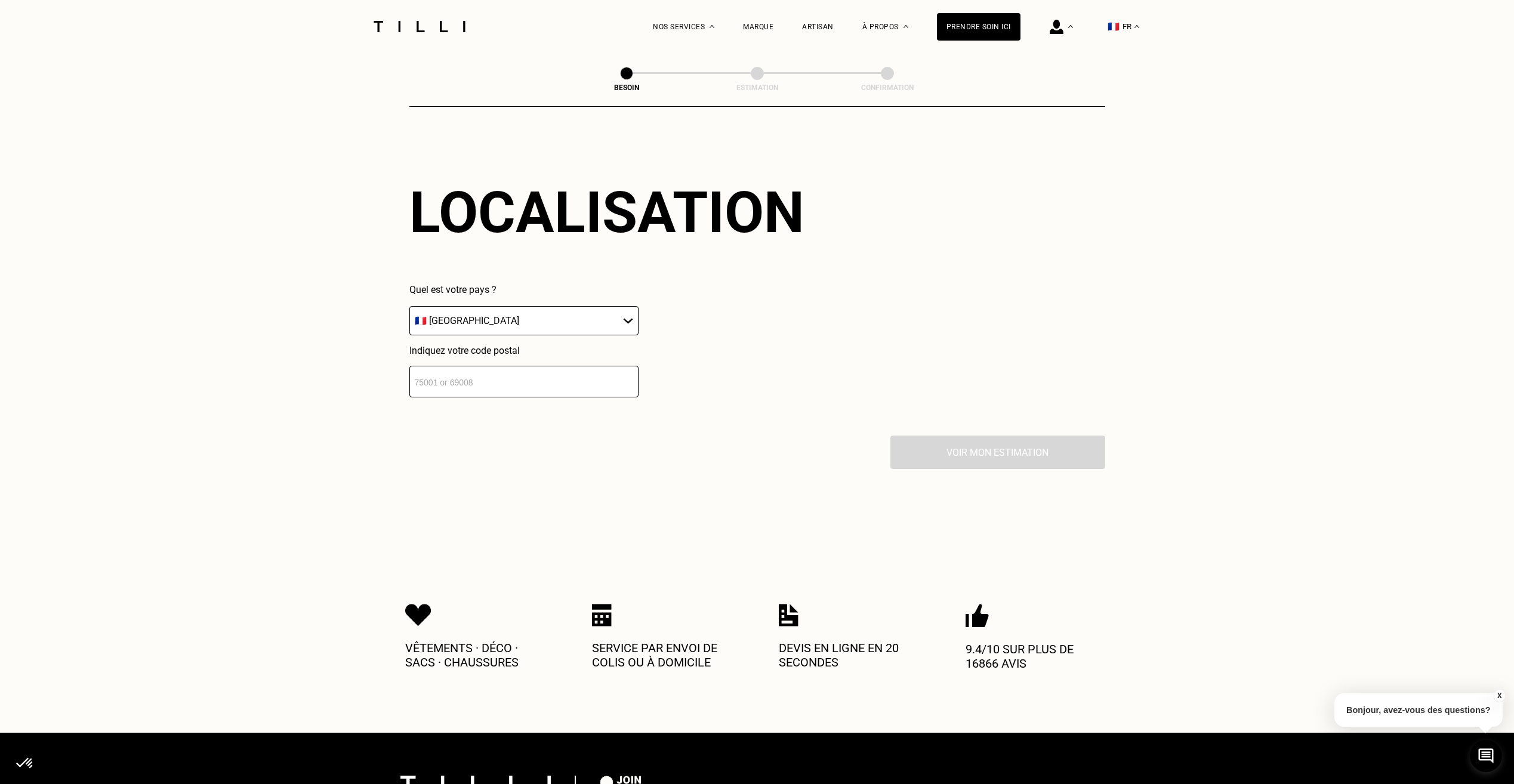
click at [533, 381] on input "number" at bounding box center [524, 381] width 229 height 31
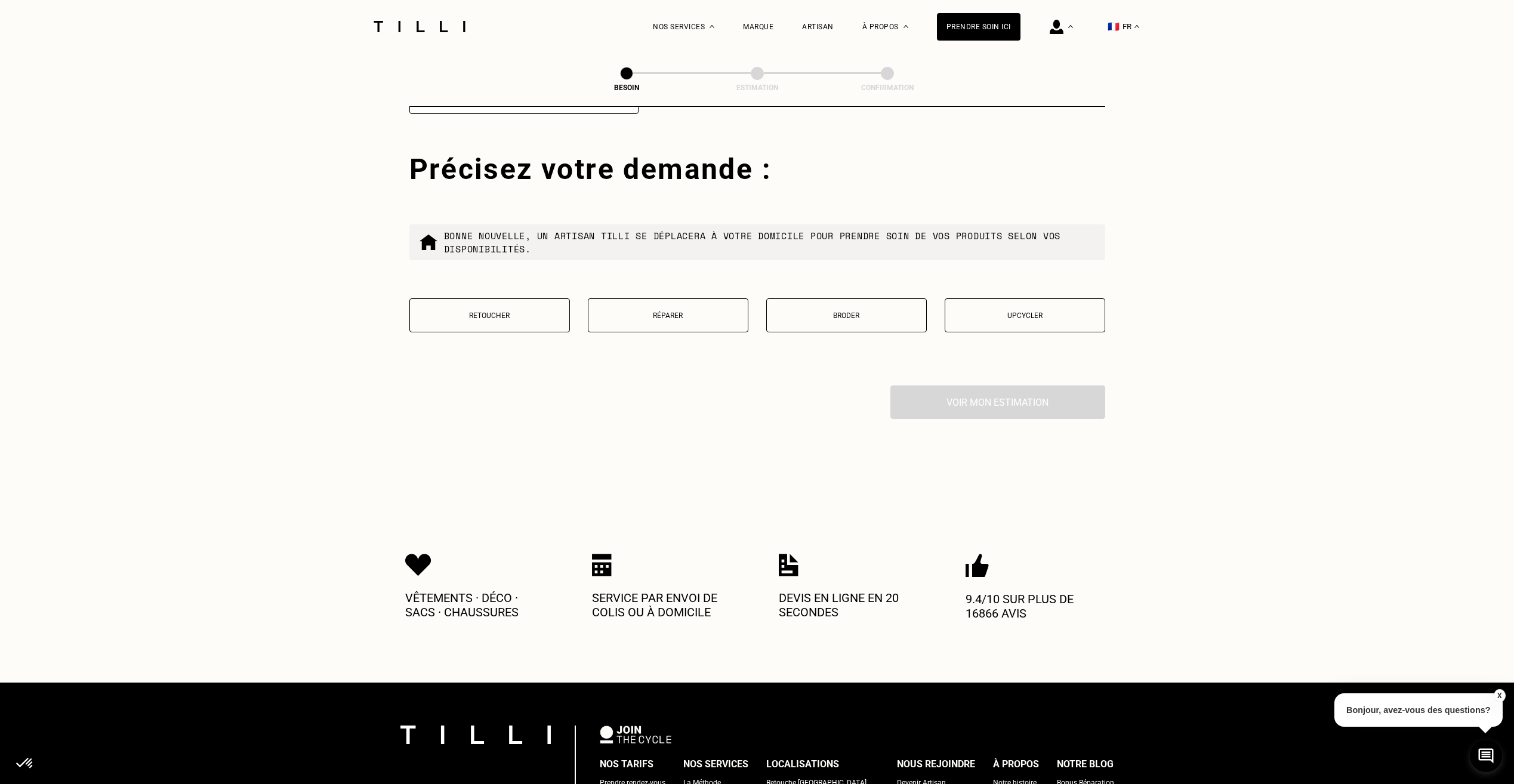
scroll to position [2133, 0]
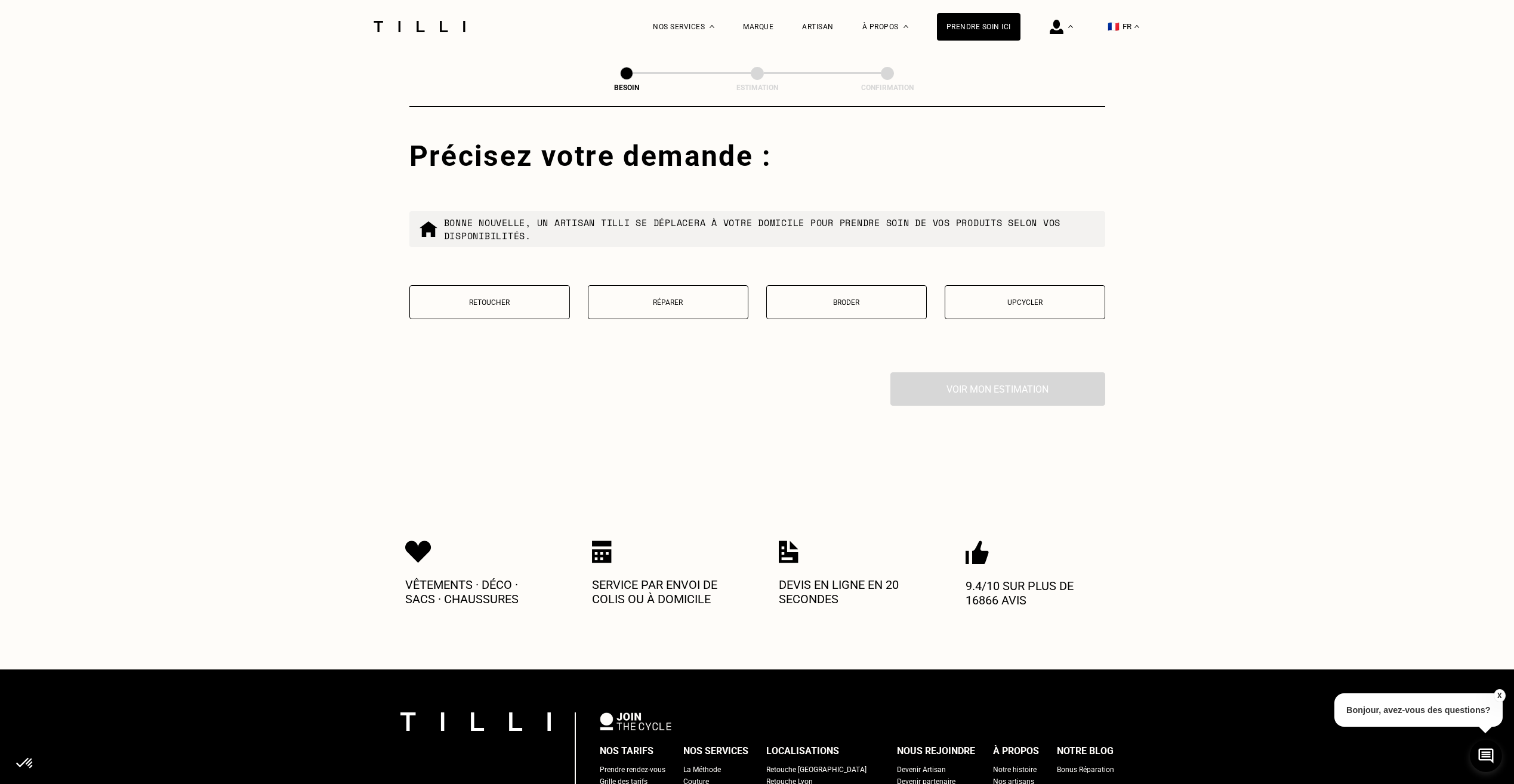
type input "75006"
click at [513, 288] on button "Retoucher" at bounding box center [490, 302] width 160 height 34
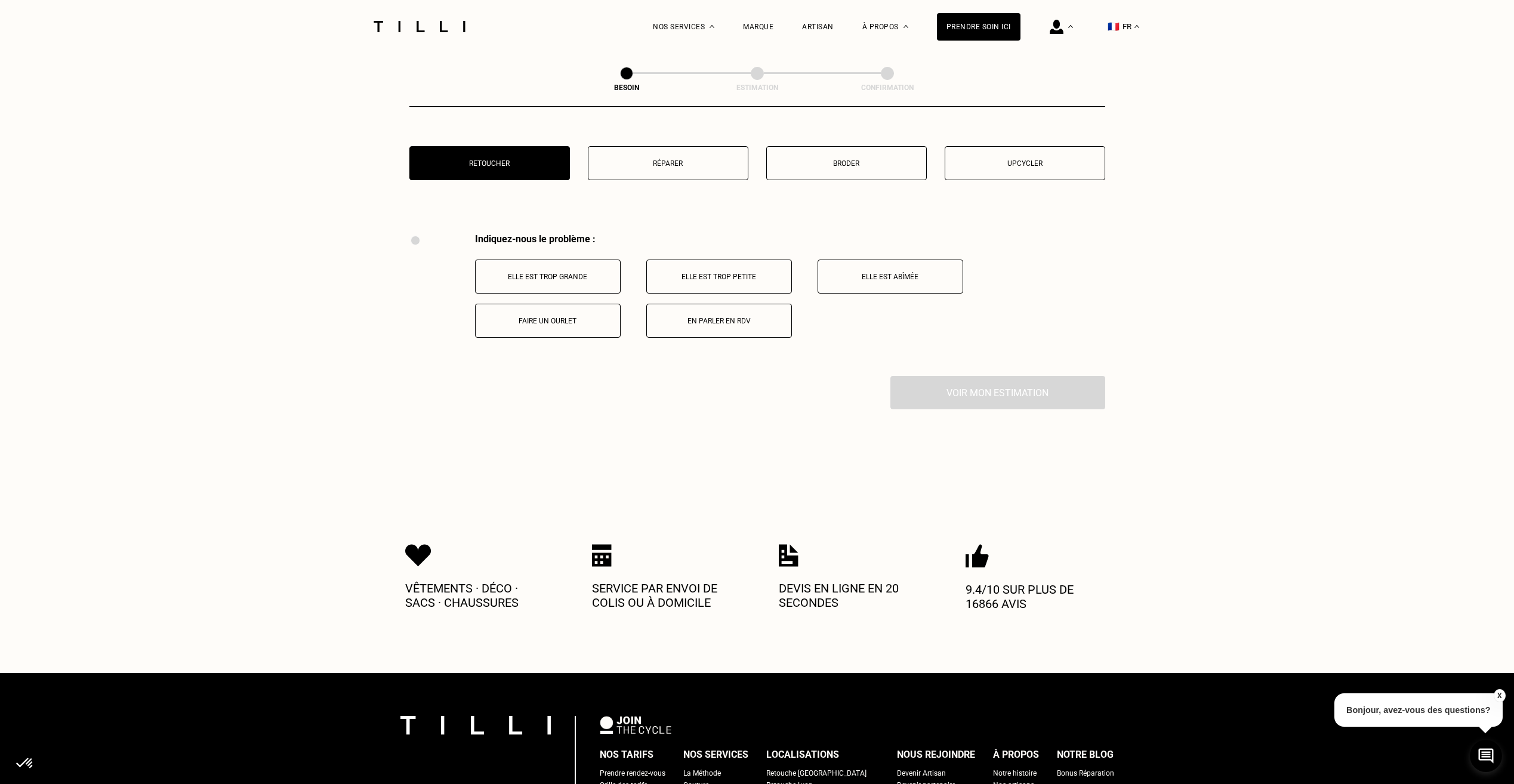
scroll to position [2366, 0]
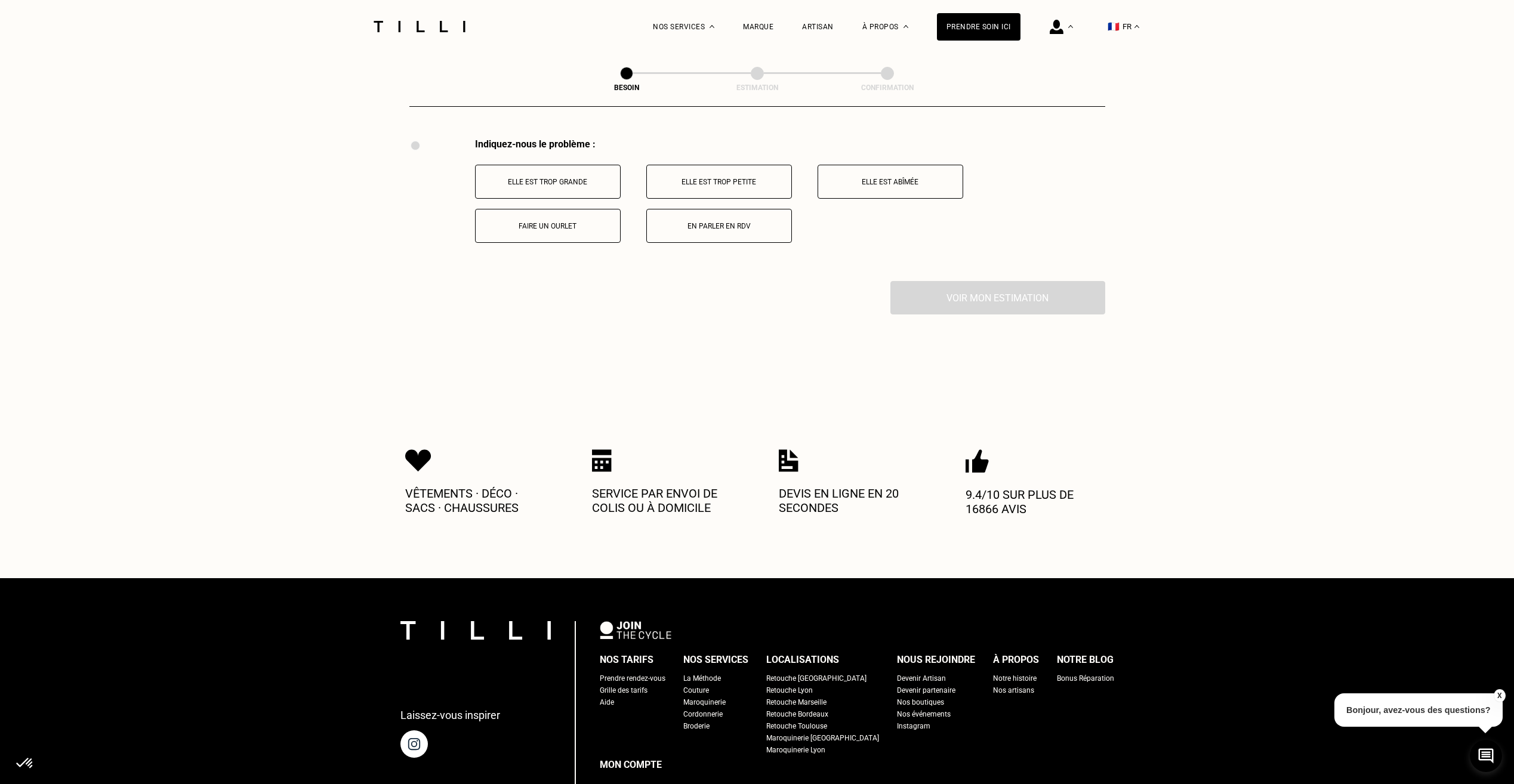
click at [569, 212] on button "Faire un ourlet" at bounding box center [548, 226] width 146 height 34
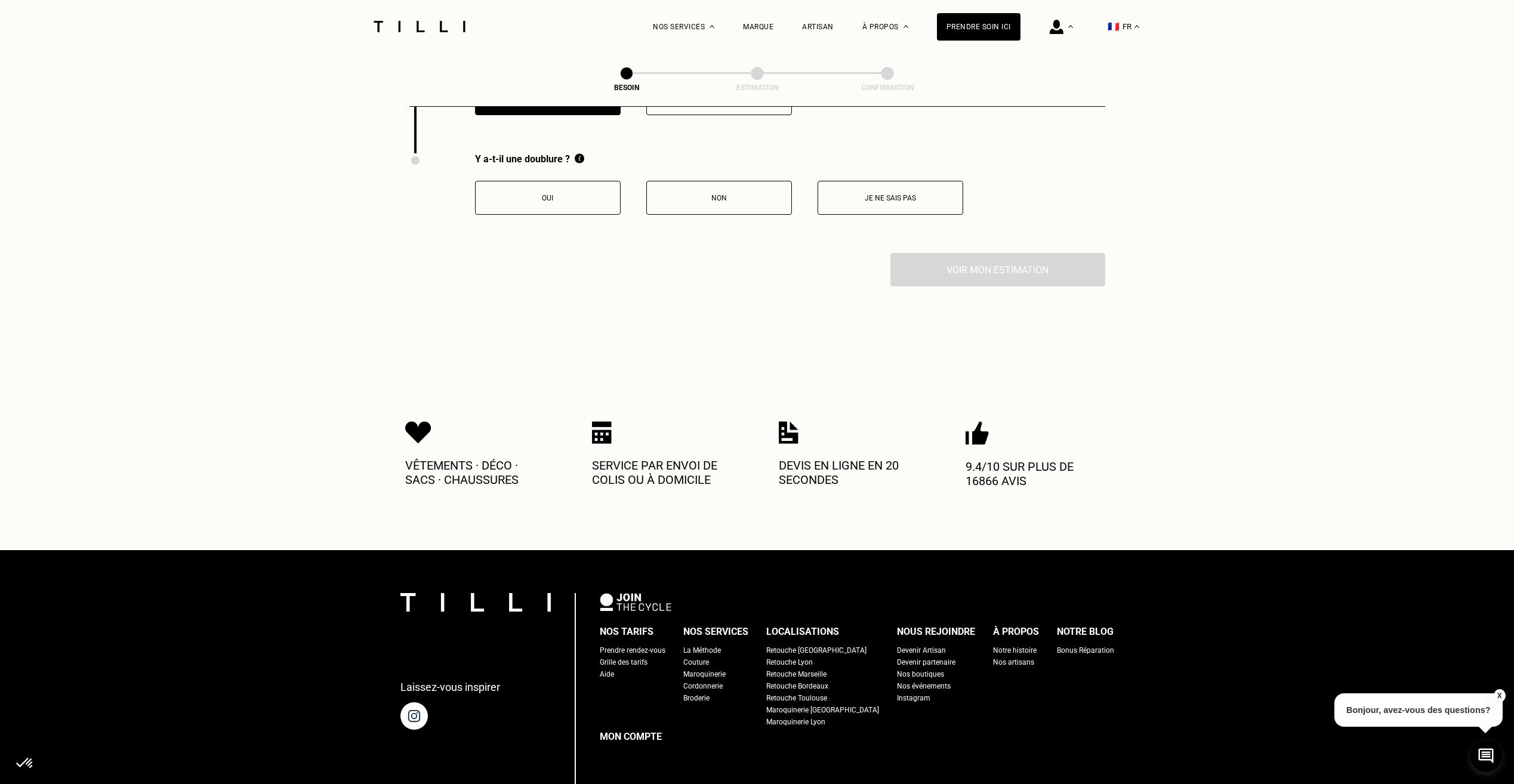
scroll to position [2509, 0]
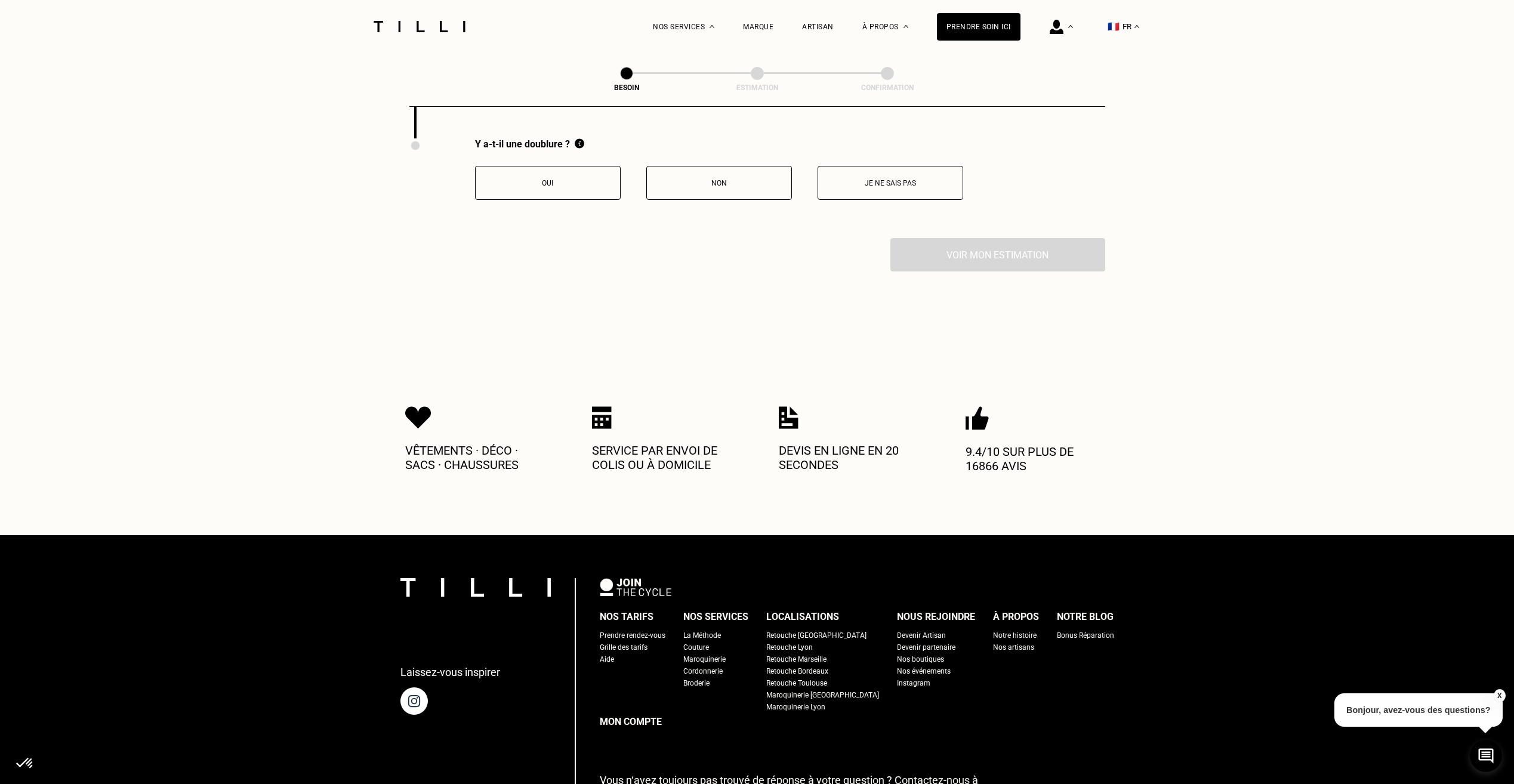
click at [697, 179] on p "Non" at bounding box center [718, 183] width 132 height 9
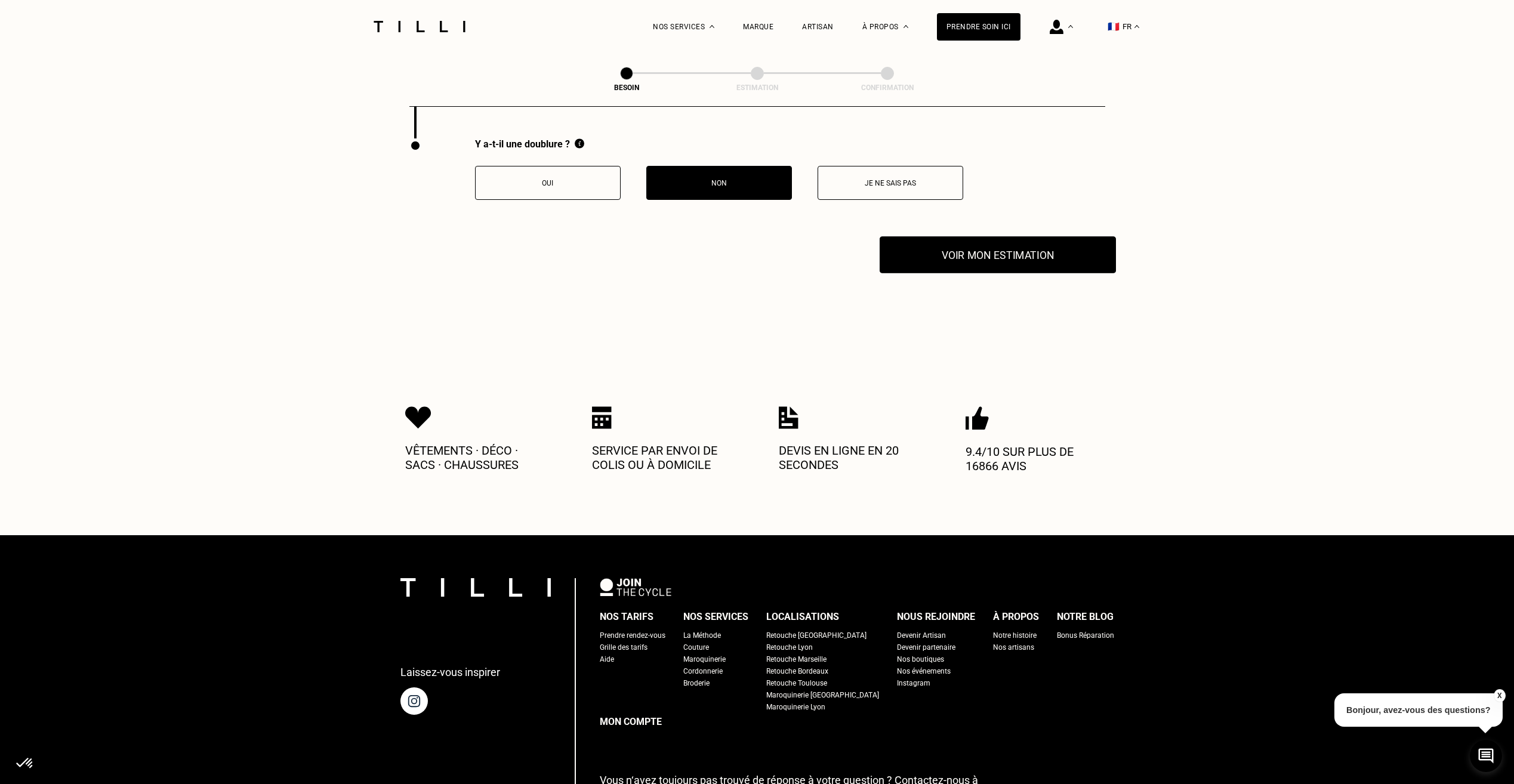
click at [1005, 250] on button "Voir mon estimation" at bounding box center [998, 254] width 236 height 37
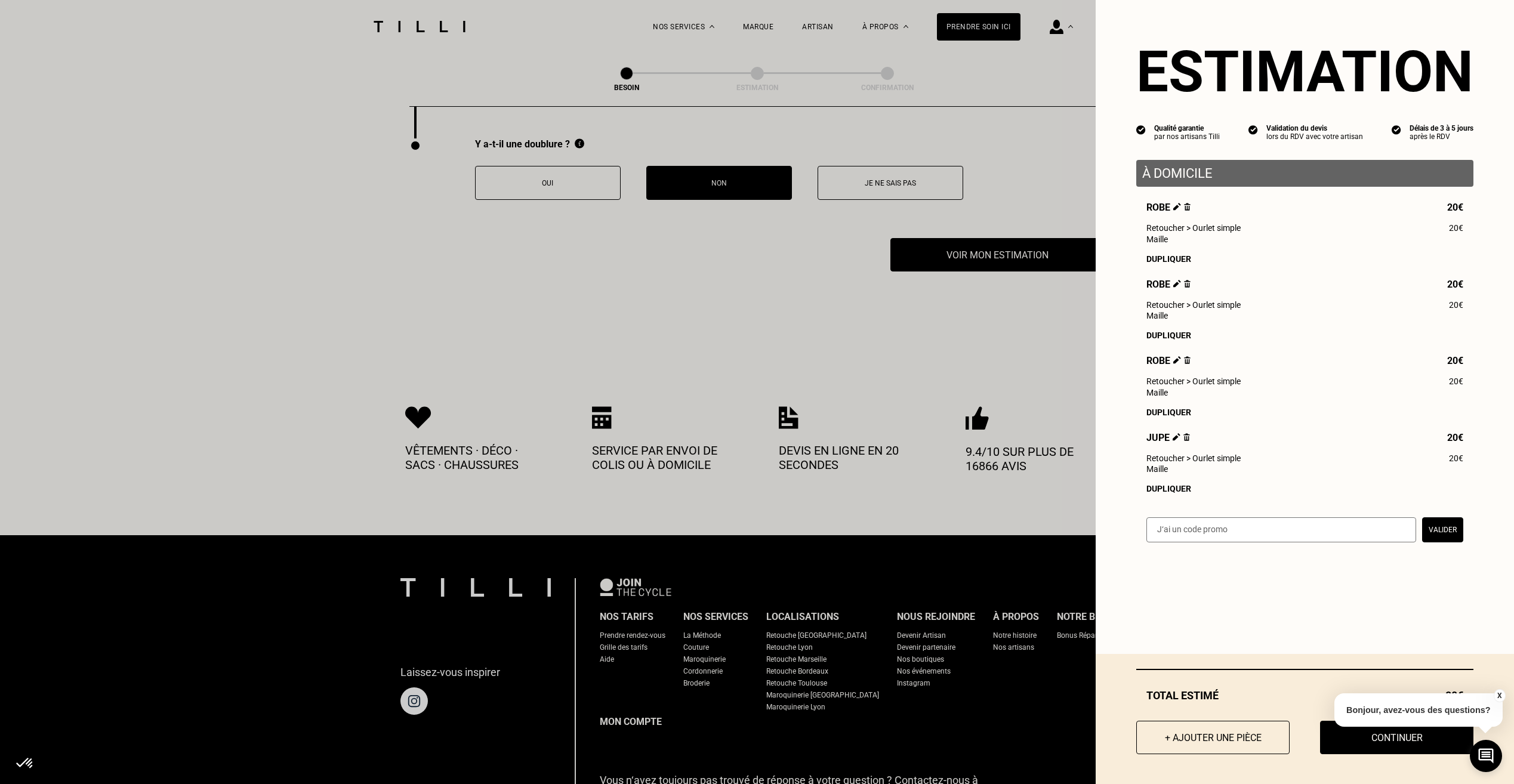
click at [1168, 493] on div "Dupliquer" at bounding box center [1304, 489] width 317 height 10
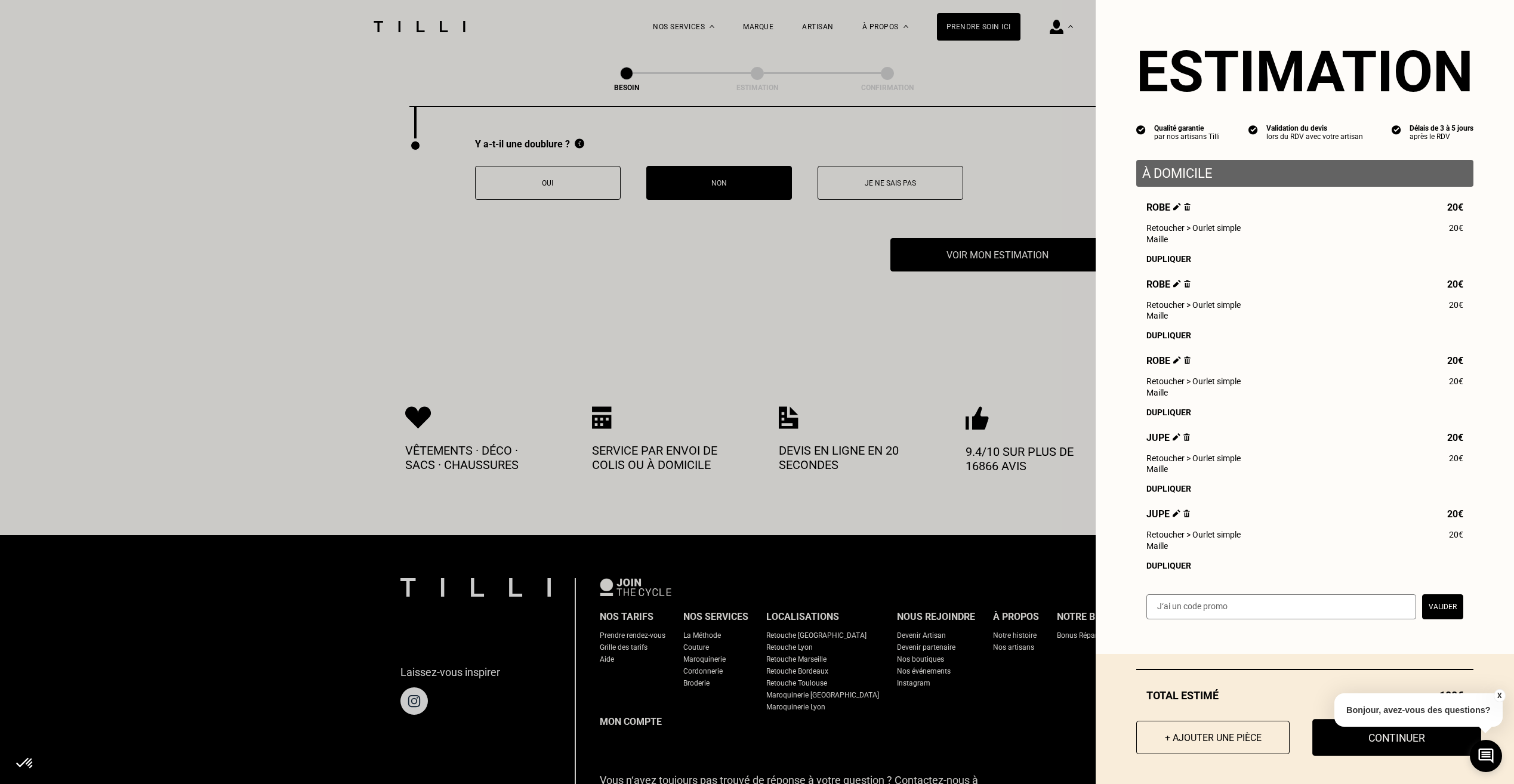
click at [1363, 740] on button "Continuer" at bounding box center [1396, 737] width 169 height 37
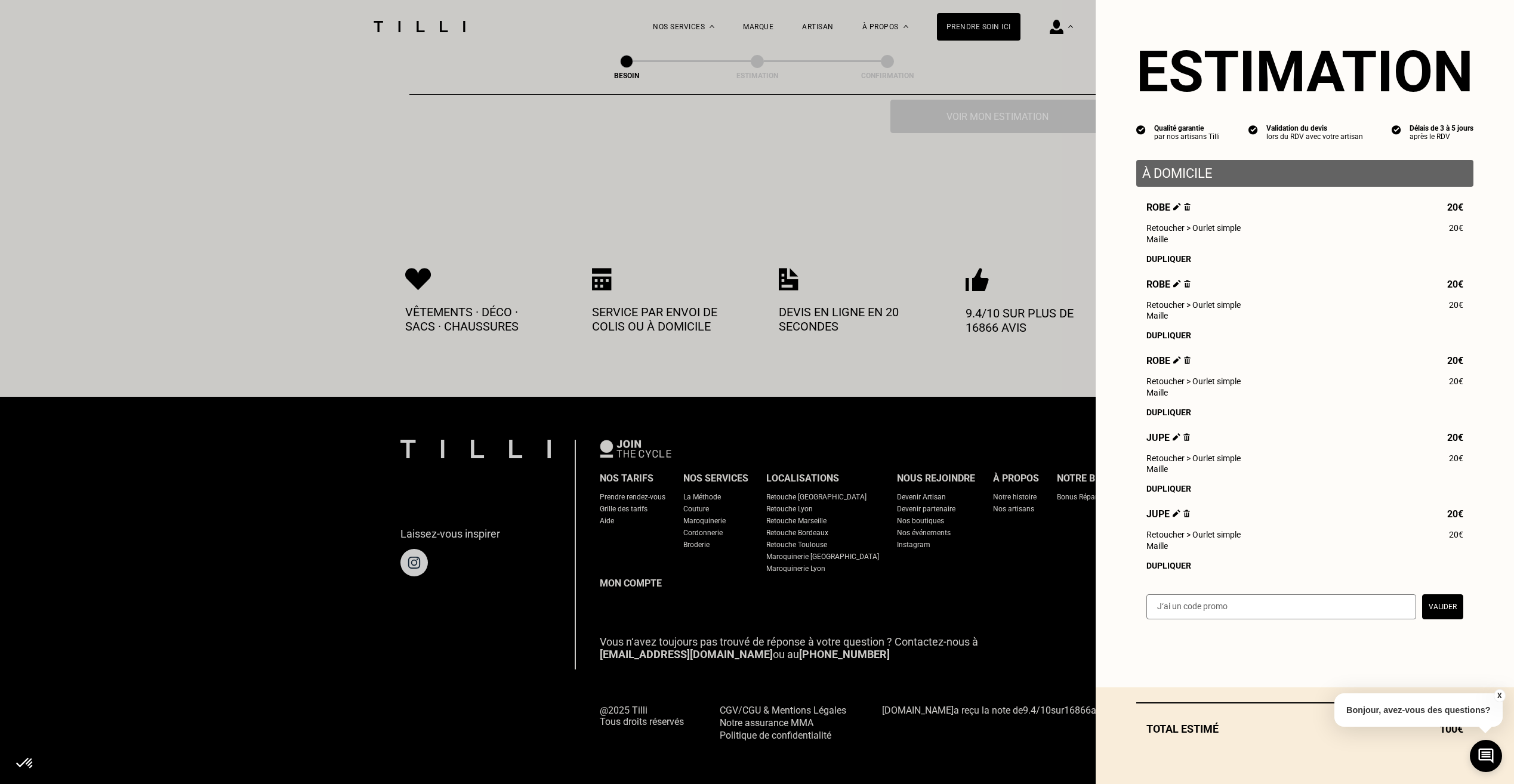
scroll to position [425, 0]
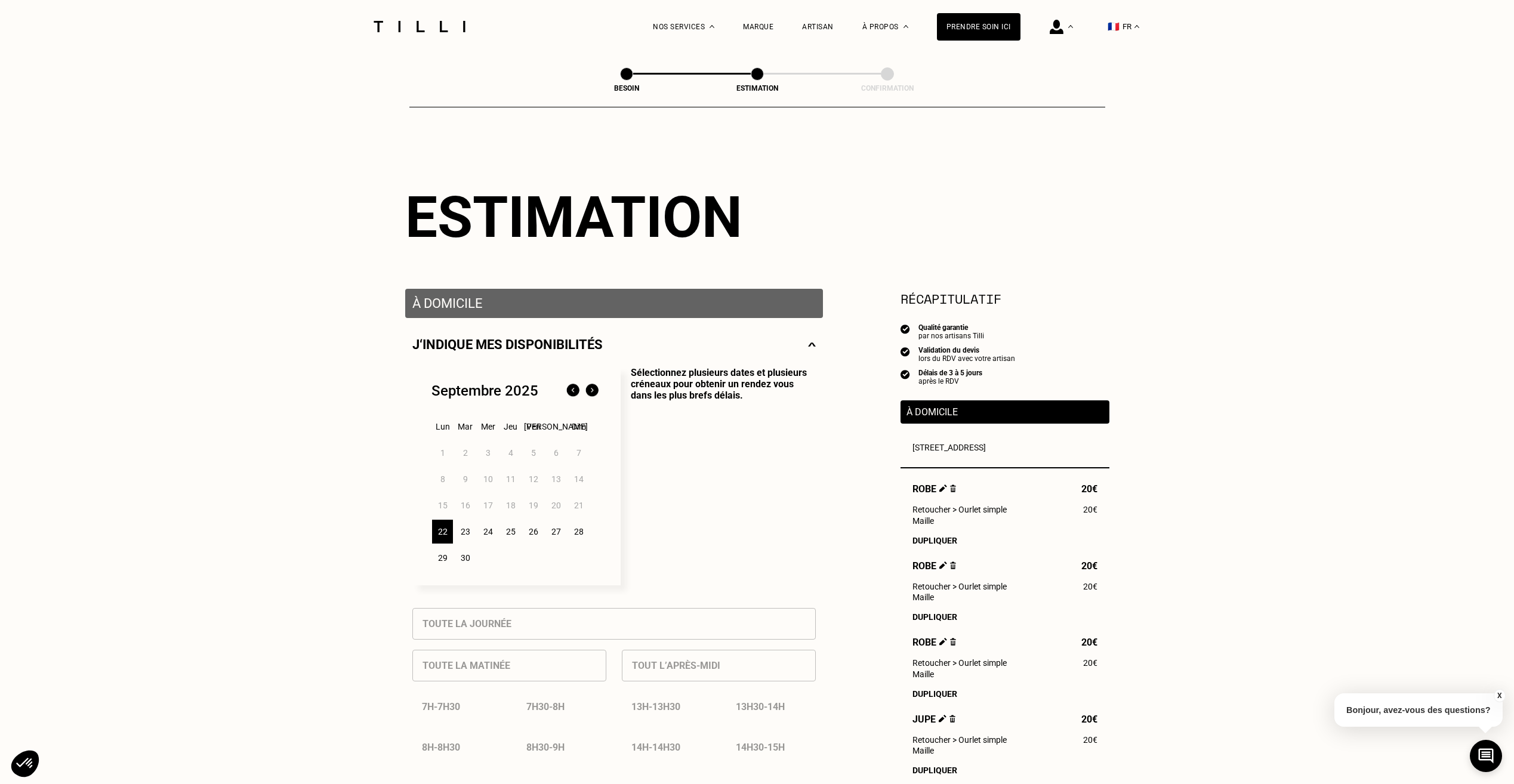
click at [488, 532] on div "24" at bounding box center [488, 531] width 21 height 24
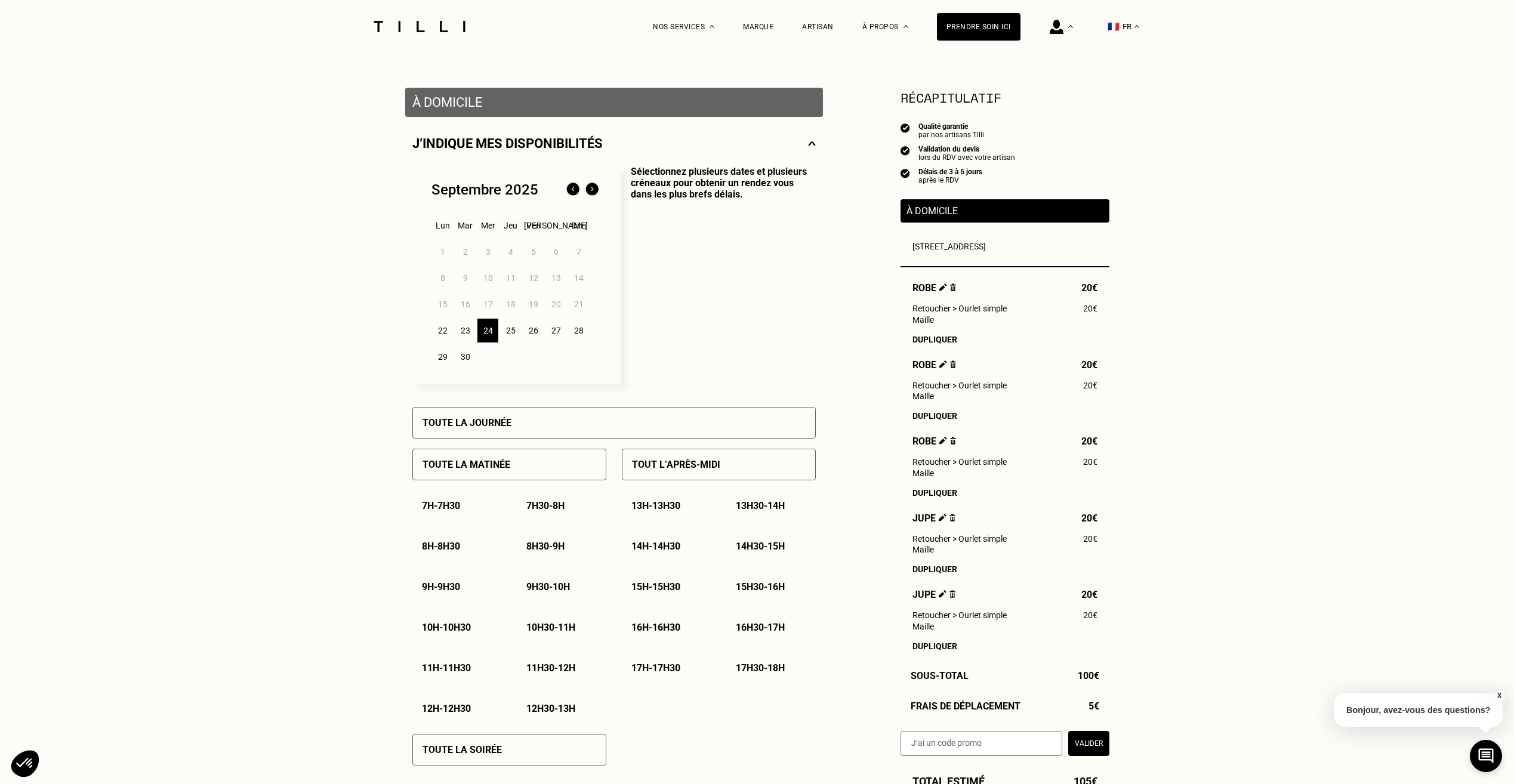
scroll to position [239, 0]
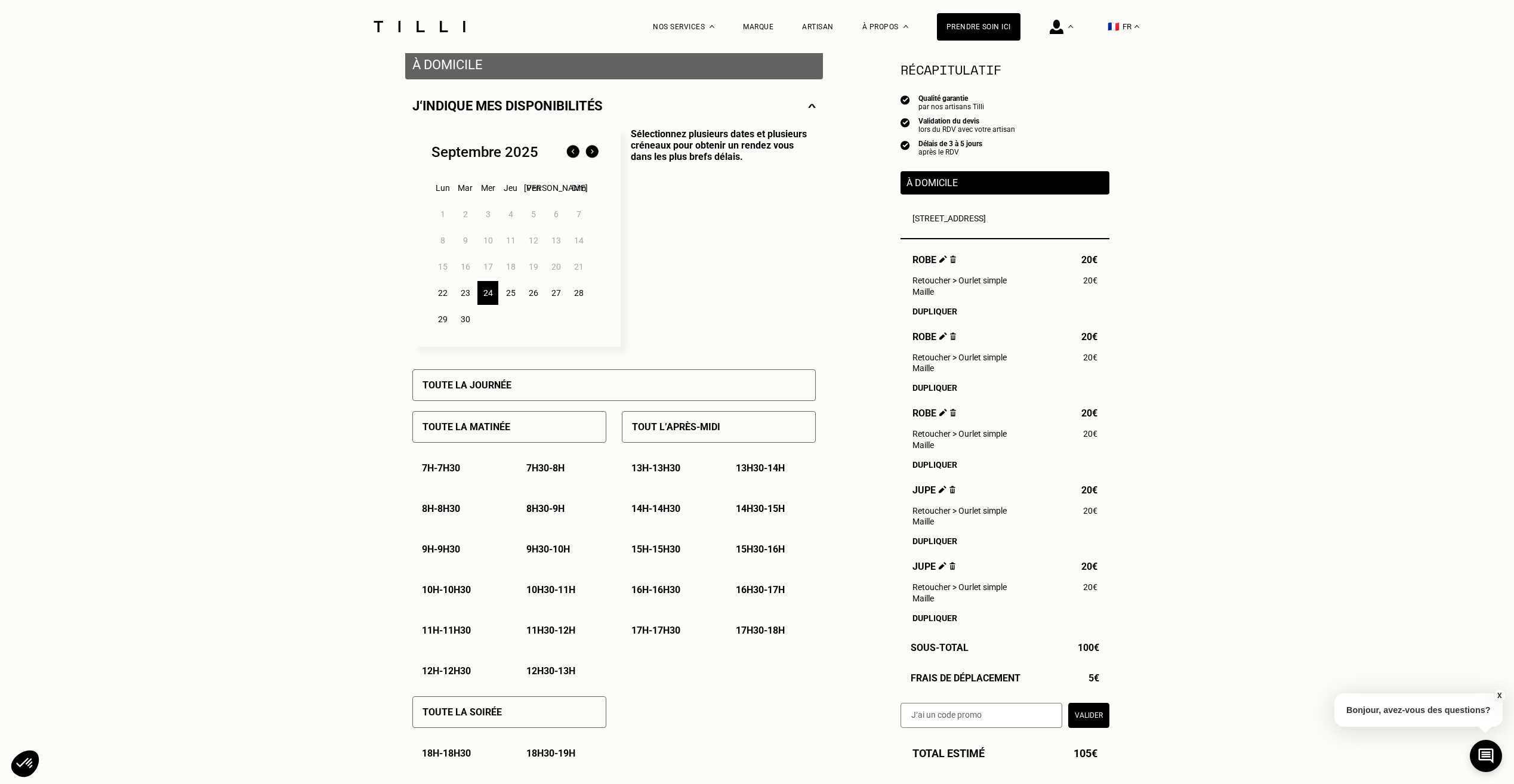
click at [652, 393] on div "Toute la journée" at bounding box center [614, 385] width 403 height 31
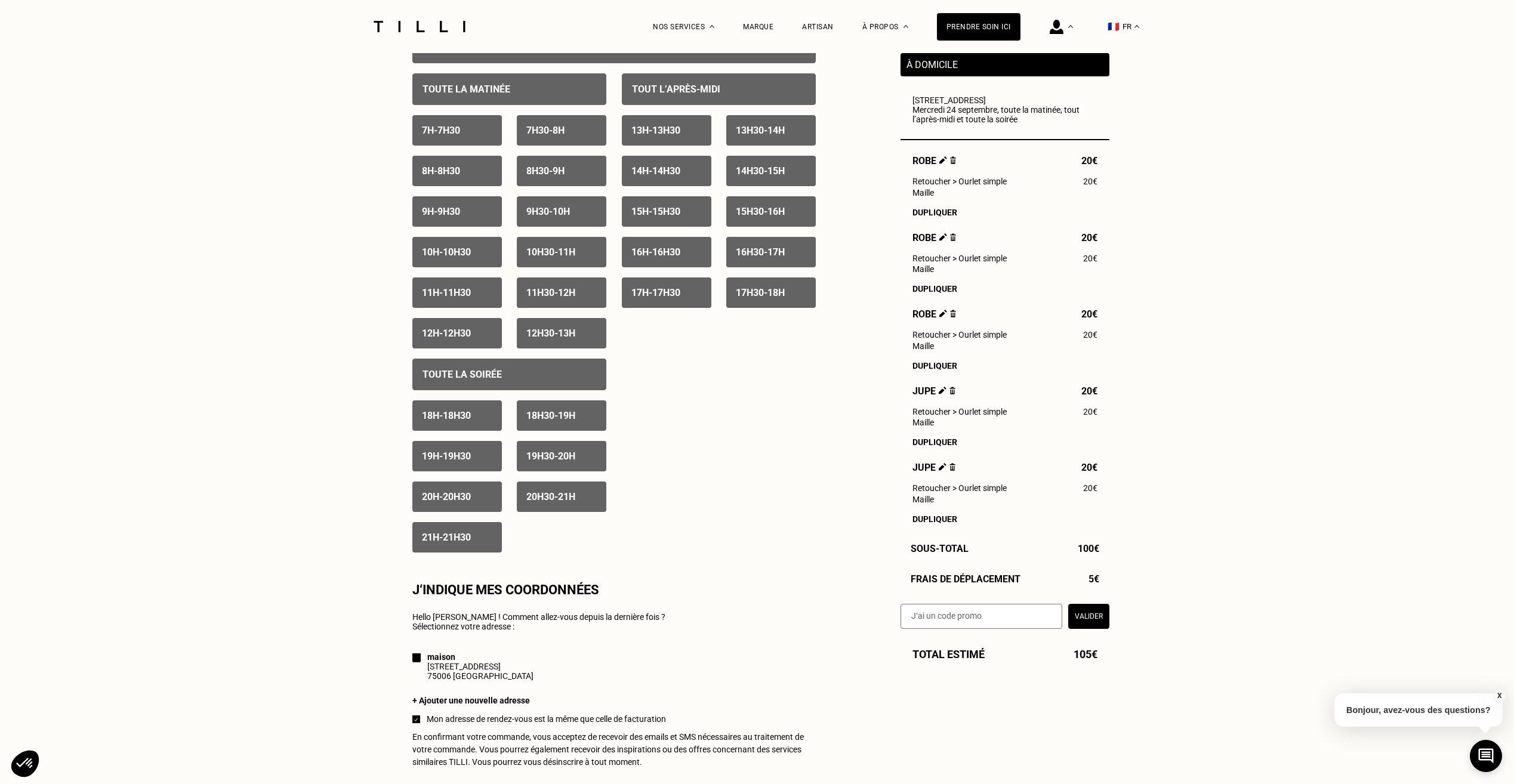
scroll to position [477, 0]
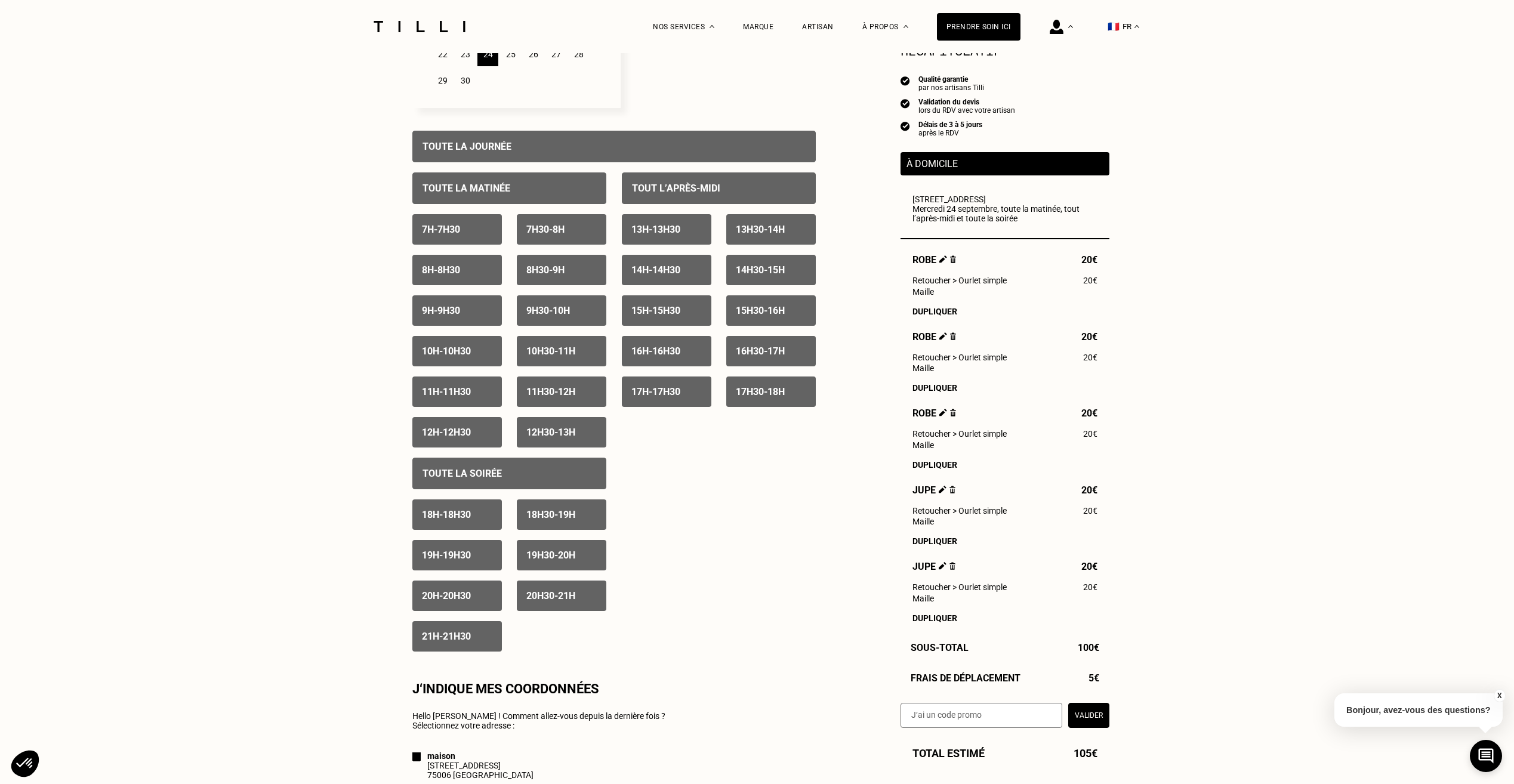
click at [440, 636] on p "21h - 21h30" at bounding box center [446, 636] width 49 height 11
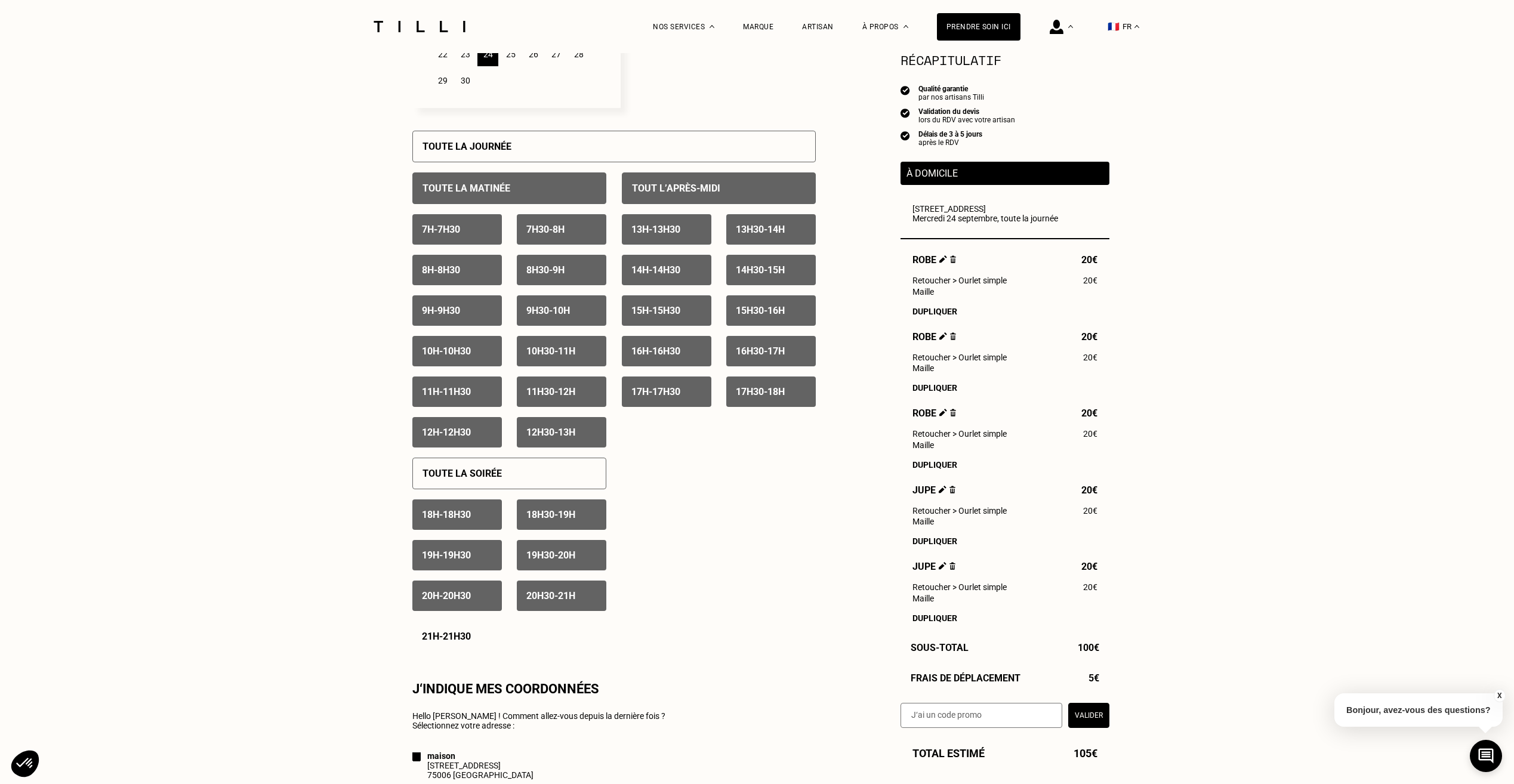
click at [547, 601] on p "20h30 - 21h" at bounding box center [550, 595] width 49 height 11
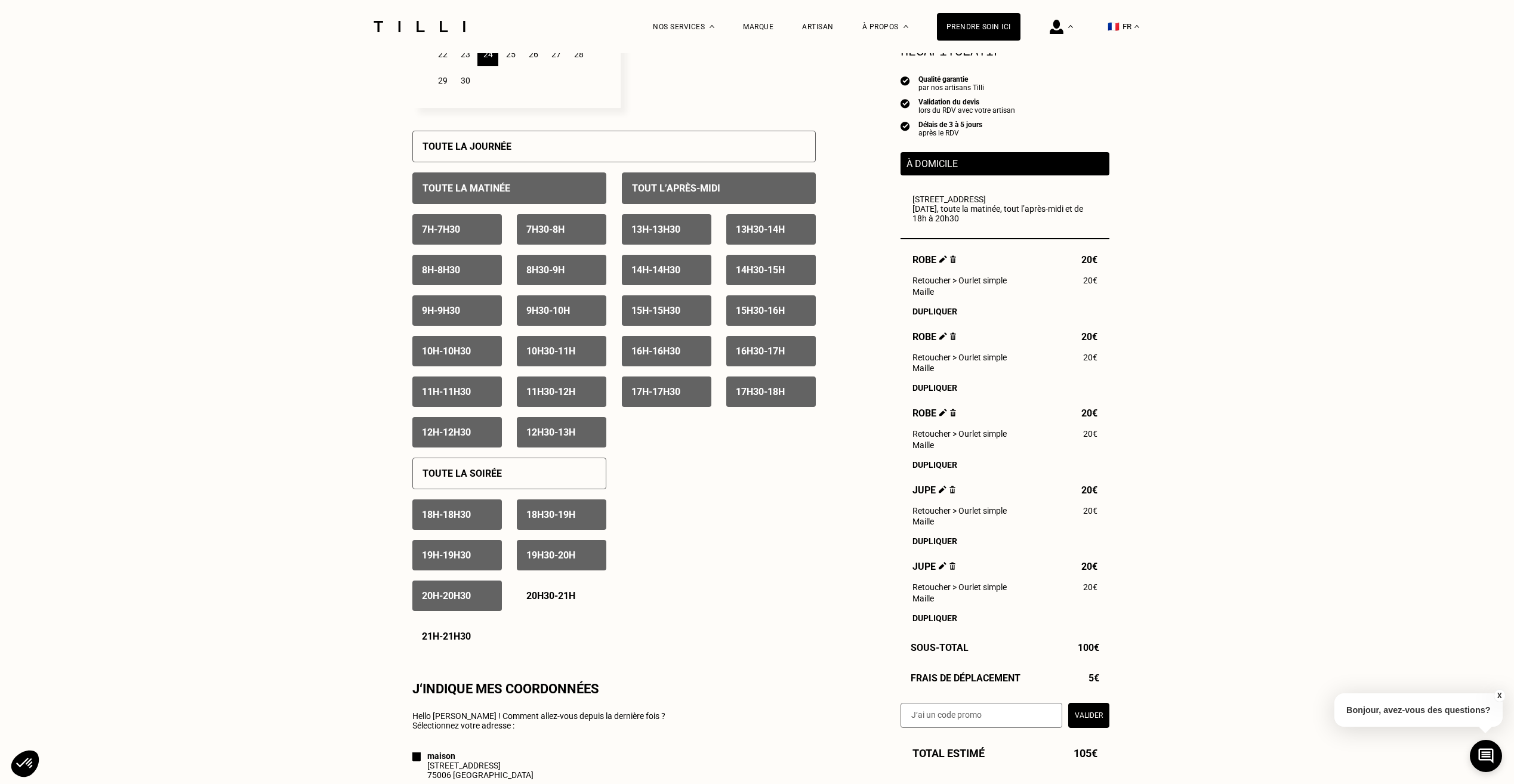
click at [464, 600] on p "20h - 20h30" at bounding box center [446, 595] width 49 height 11
click at [565, 551] on div "19h30 - 20h" at bounding box center [561, 555] width 90 height 30
click at [476, 559] on div "19h - 19h30" at bounding box center [457, 555] width 90 height 30
drag, startPoint x: 428, startPoint y: 227, endPoint x: 495, endPoint y: 232, distance: 67.2
click at [429, 226] on div "7h - 7h30" at bounding box center [457, 230] width 90 height 30
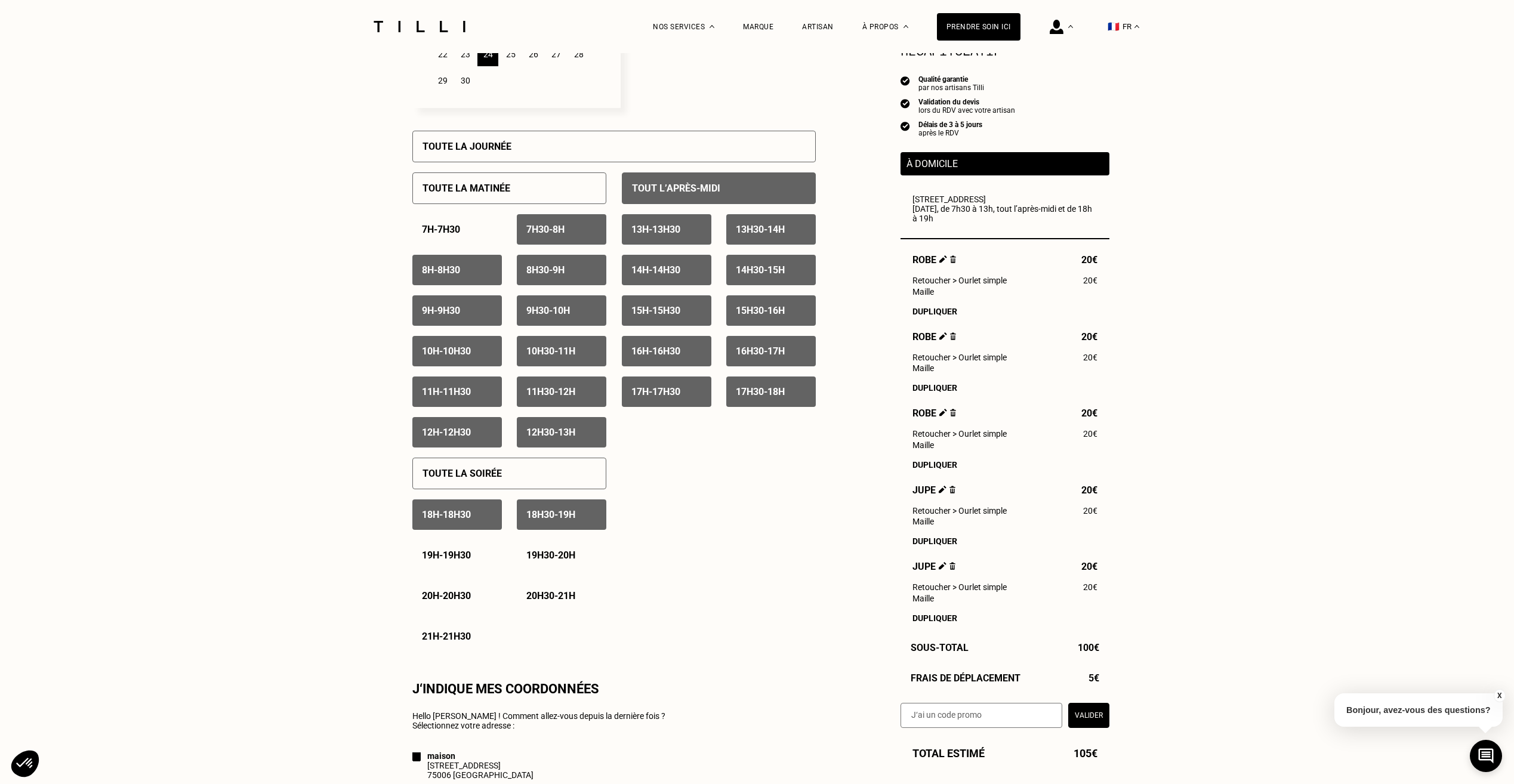
click at [547, 234] on p "7h30 - 8h" at bounding box center [545, 230] width 38 height 11
click at [469, 270] on div "8h - 8h30" at bounding box center [457, 270] width 90 height 30
click at [559, 270] on p "8h30 - 9h" at bounding box center [545, 270] width 38 height 11
click at [460, 312] on p "9h - 9h30" at bounding box center [441, 311] width 38 height 11
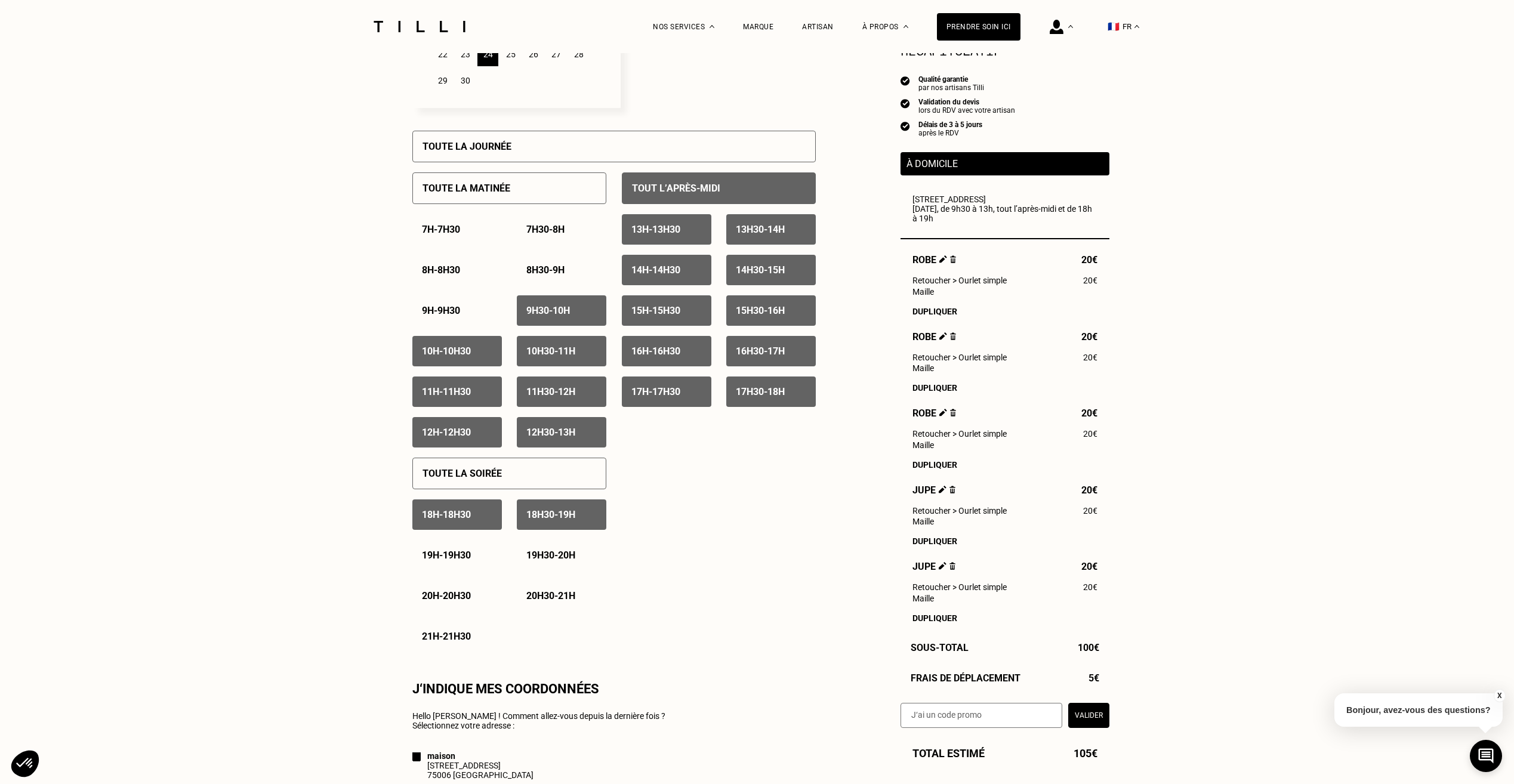
click at [537, 312] on p "9h30 - 10h" at bounding box center [548, 311] width 44 height 11
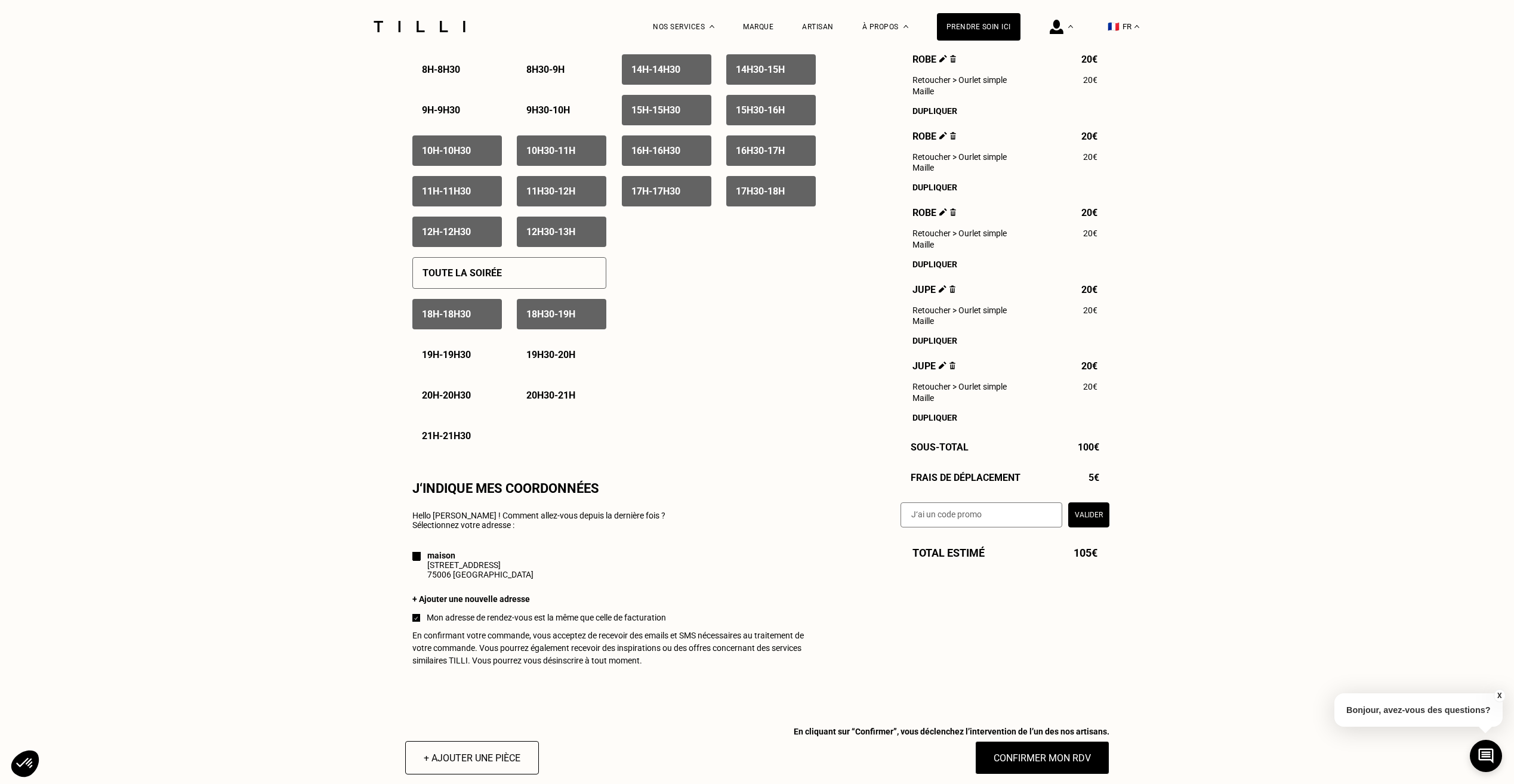
scroll to position [775, 0]
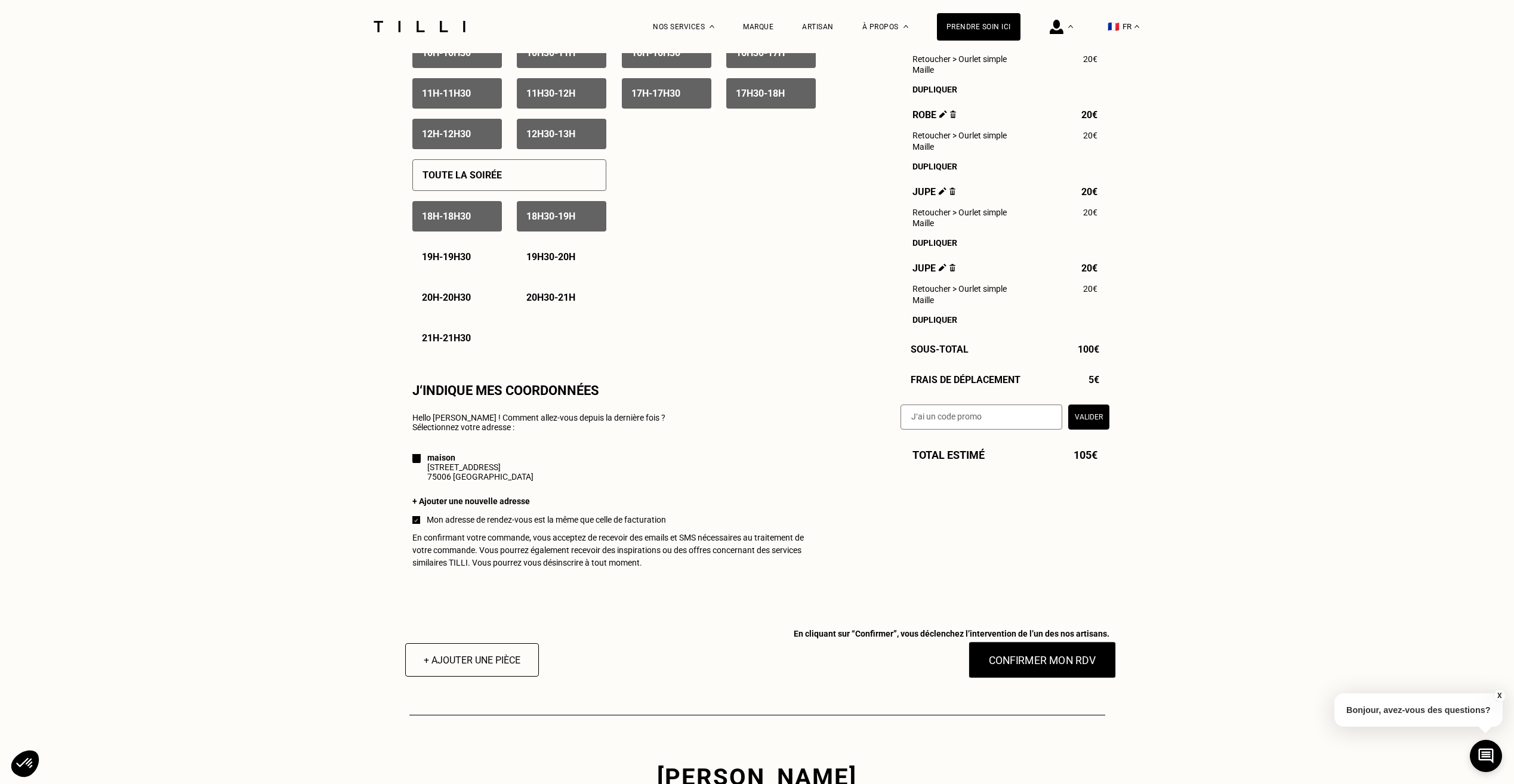
click at [1071, 673] on button "Confirmer mon RDV" at bounding box center [1041, 659] width 148 height 37
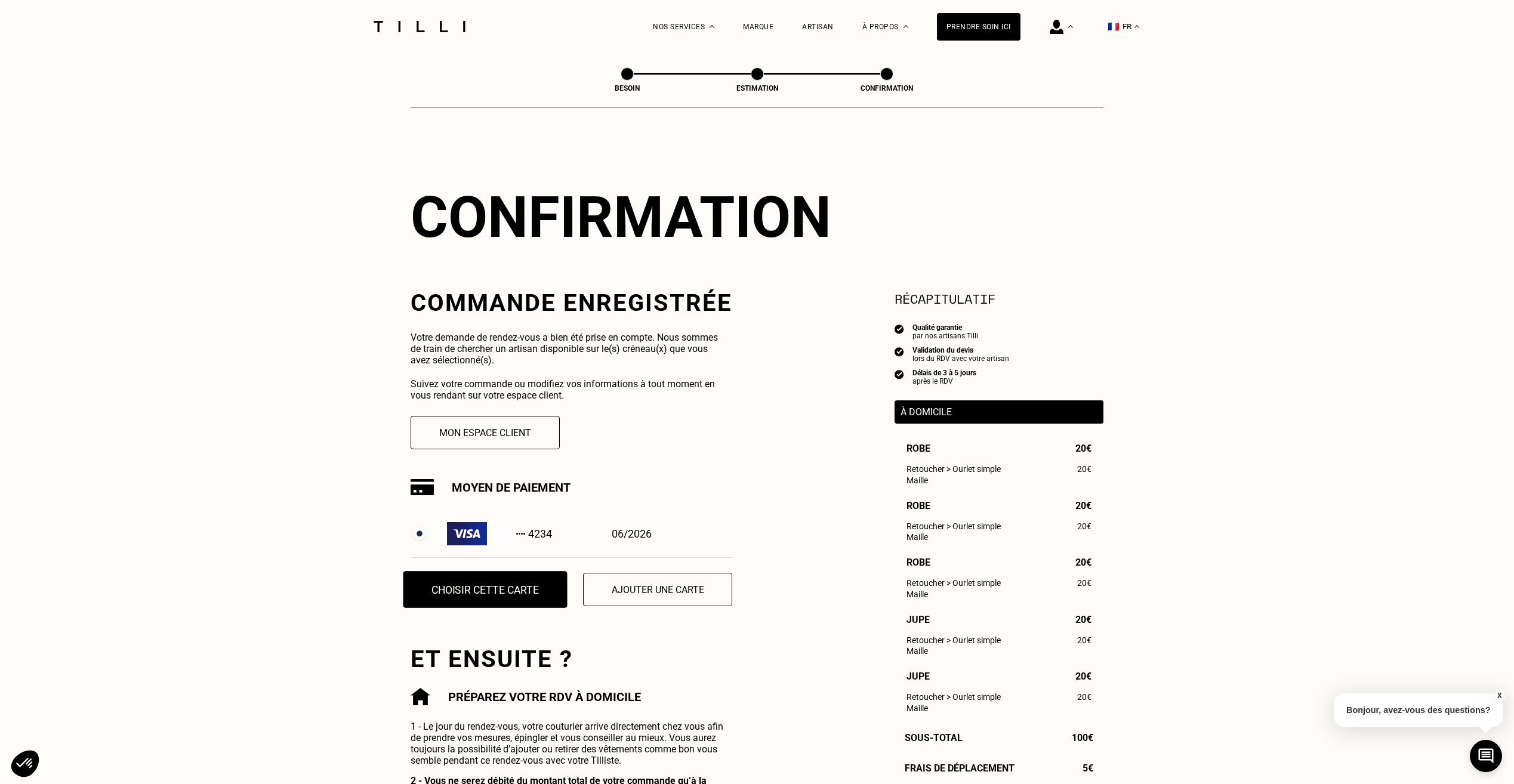
click at [516, 590] on button "Choisir cette carte" at bounding box center [485, 589] width 164 height 37
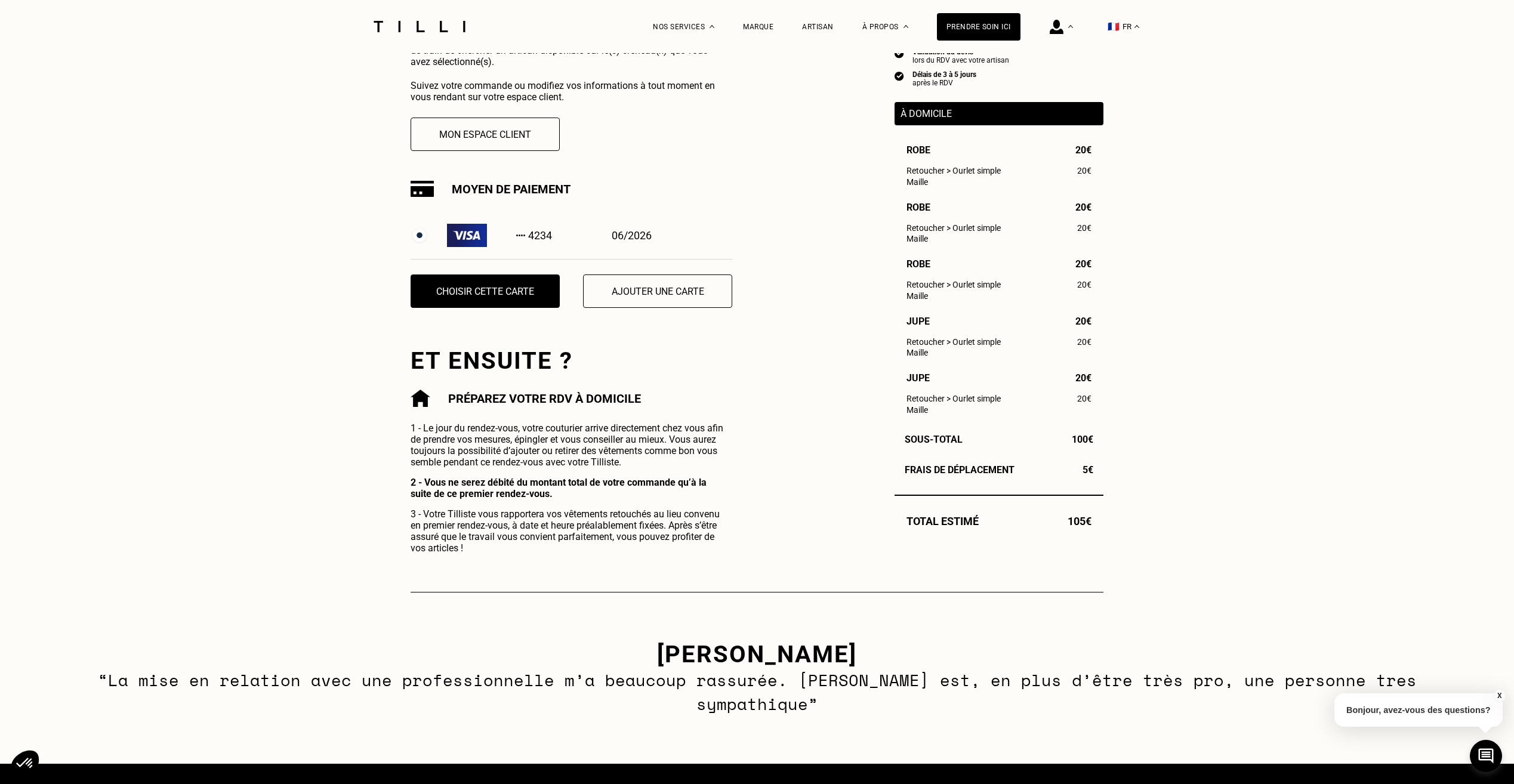
scroll to position [60, 0]
